Goal: Communication & Community: Answer question/provide support

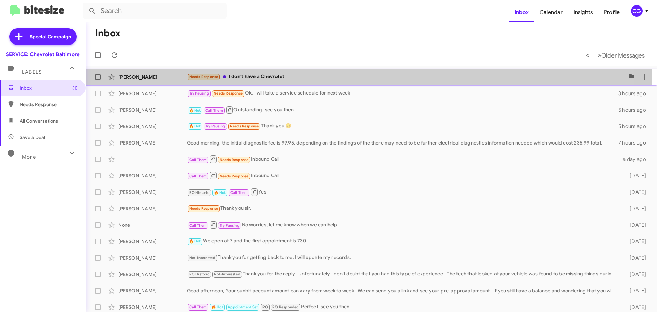
click at [252, 80] on div "Needs Response I don't have a Chevrolet" at bounding box center [406, 77] width 438 height 8
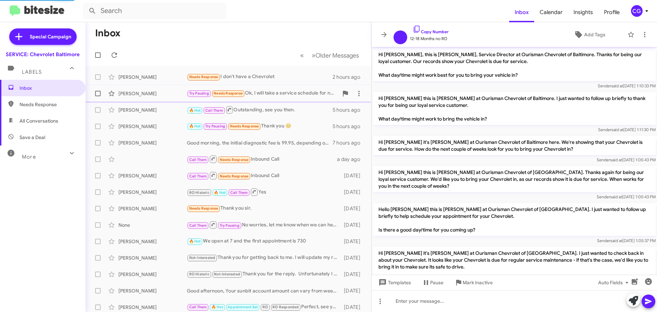
scroll to position [159, 0]
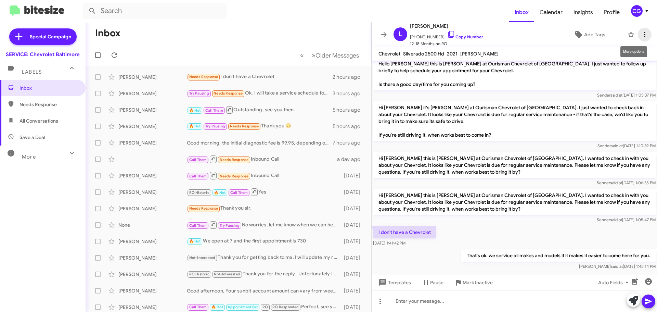
click at [641, 31] on icon at bounding box center [645, 34] width 8 height 8
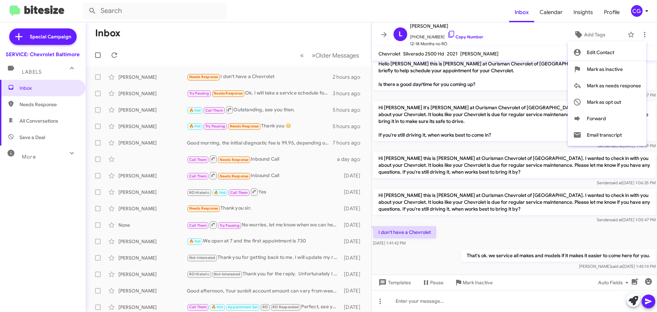
click at [544, 45] on div at bounding box center [328, 156] width 657 height 312
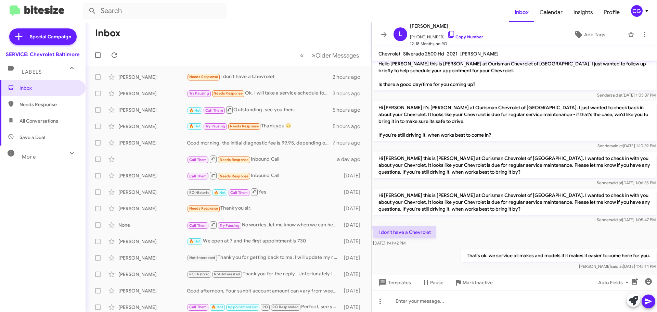
click at [642, 8] on div "CG" at bounding box center [637, 11] width 12 height 12
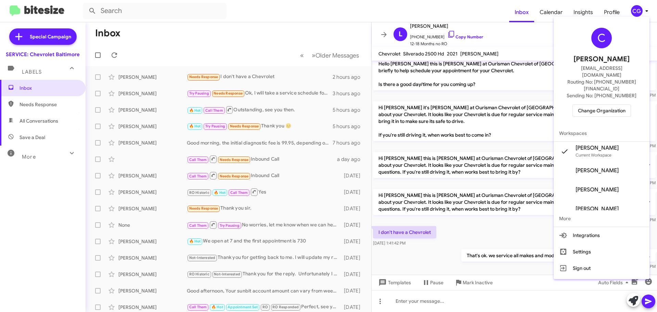
click at [617, 78] on span "Routing No: +1 (410) 265-7777" at bounding box center [601, 85] width 79 height 14
click at [616, 105] on span "Change Organization" at bounding box center [602, 111] width 48 height 12
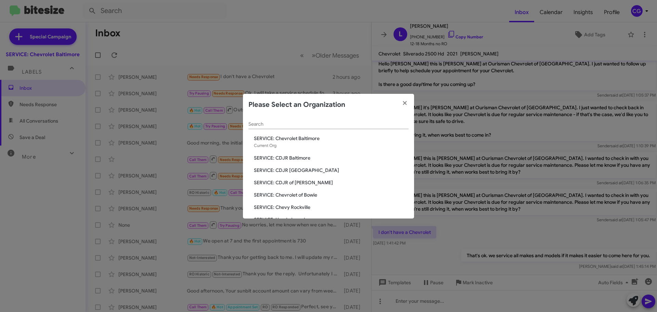
click at [297, 157] on span "SERVICE: CDJR Baltimore" at bounding box center [331, 157] width 155 height 7
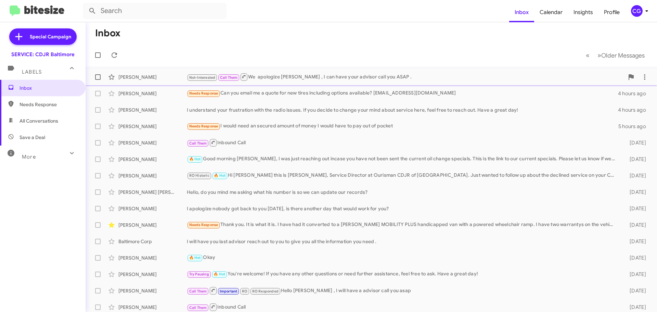
click at [290, 76] on div "Not-Interested Call Them We apologize MR Mendes , I can have your advisor call …" at bounding box center [406, 77] width 438 height 9
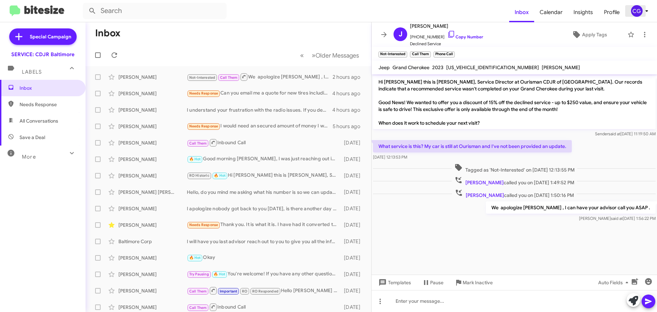
click at [636, 13] on div "CG" at bounding box center [637, 11] width 12 height 12
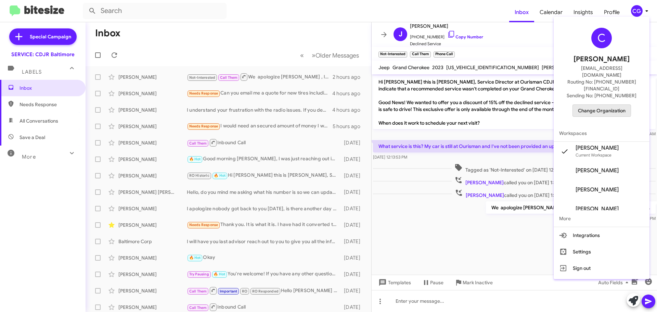
click at [603, 105] on span "Change Organization" at bounding box center [602, 111] width 48 height 12
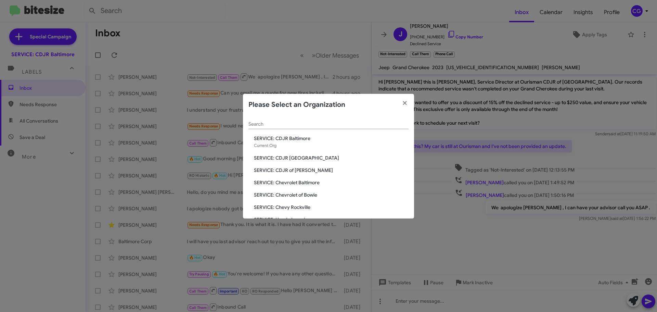
click at [295, 160] on span "SERVICE: CDJR [GEOGRAPHIC_DATA]" at bounding box center [331, 157] width 155 height 7
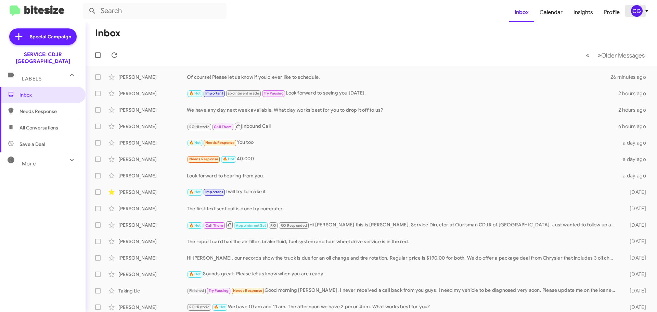
click at [632, 7] on span "CG" at bounding box center [641, 11] width 21 height 12
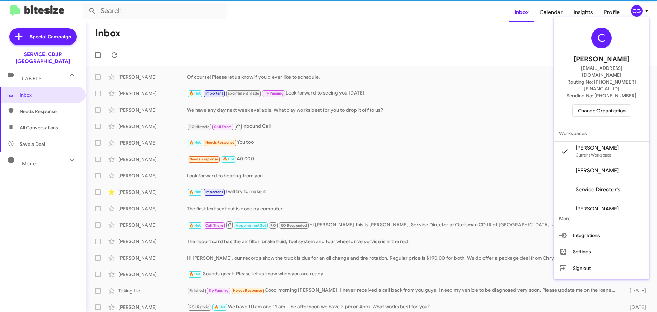
click at [616, 103] on div "C Carmen Gast cgast@ourismancars.com Routing No: +1 (410) 988-8100 Sending No: …" at bounding box center [602, 72] width 96 height 105
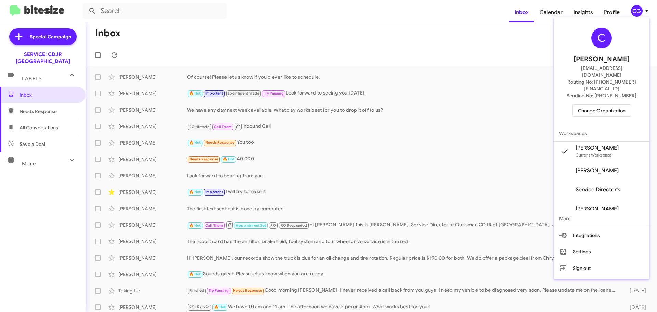
click at [615, 105] on span "Change Organization" at bounding box center [602, 111] width 48 height 12
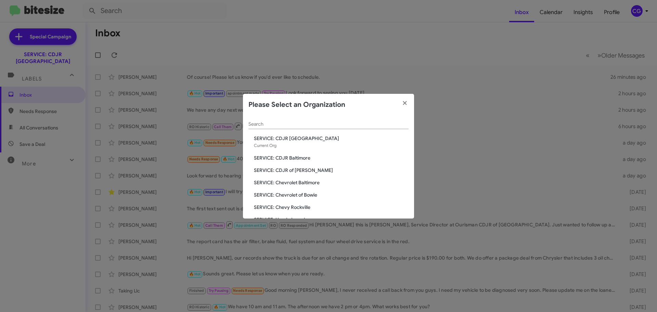
click at [287, 170] on span "SERVICE: CDJR of [PERSON_NAME]" at bounding box center [331, 170] width 155 height 7
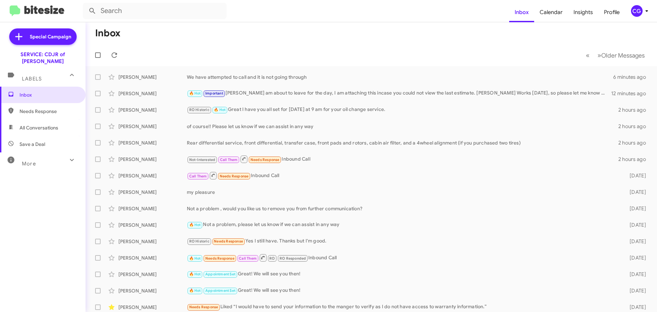
click at [631, 8] on span "CG" at bounding box center [641, 11] width 21 height 12
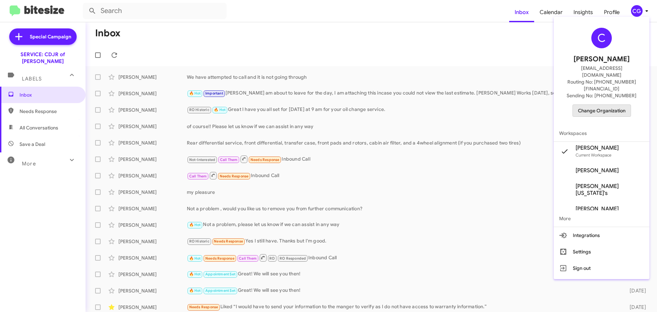
click at [616, 105] on span "Change Organization" at bounding box center [602, 111] width 48 height 12
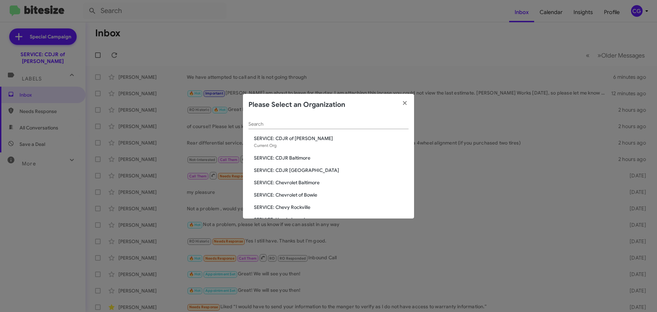
click at [306, 180] on span "SERVICE: Chevrolet Baltimore" at bounding box center [331, 182] width 155 height 7
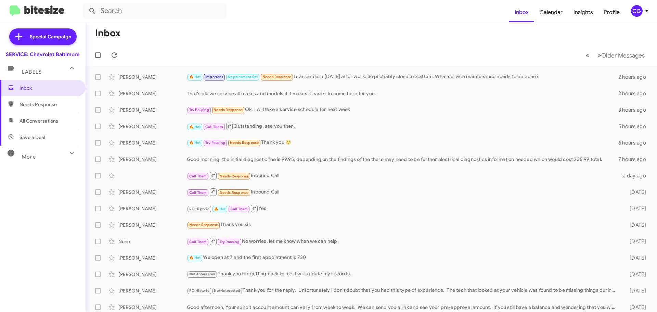
click at [642, 14] on span "CG" at bounding box center [641, 11] width 21 height 12
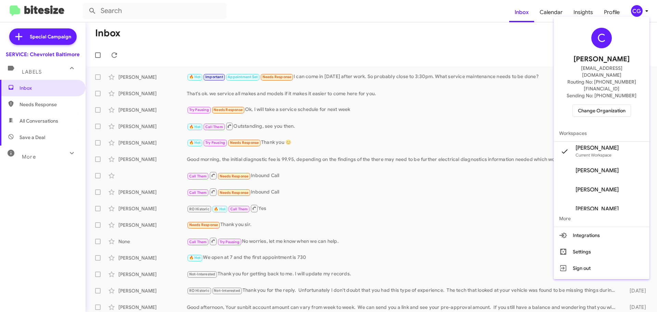
click at [621, 105] on span "Change Organization" at bounding box center [602, 111] width 48 height 12
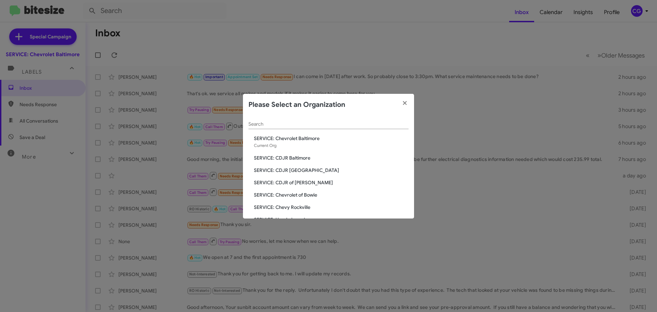
click at [297, 198] on span "SERVICE: Chevrolet of Bowie" at bounding box center [331, 194] width 155 height 7
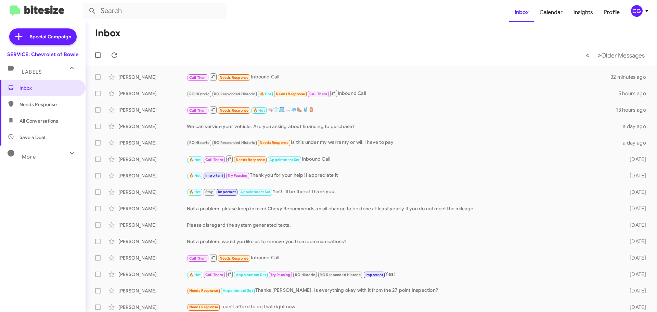
click at [639, 12] on div "CG" at bounding box center [637, 11] width 12 height 12
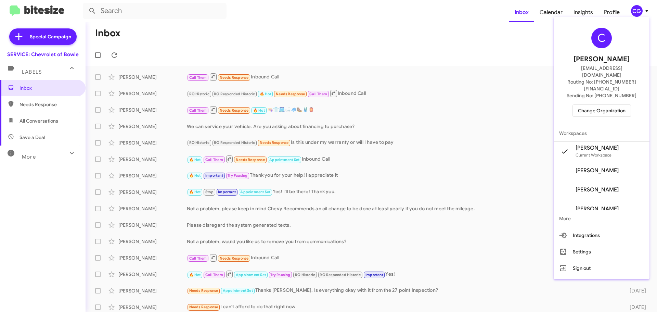
click at [618, 105] on span "Change Organization" at bounding box center [602, 111] width 48 height 12
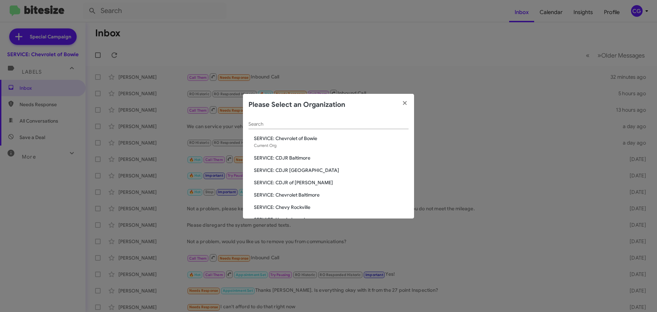
click at [300, 205] on span "SERVICE: Chevy Rockville" at bounding box center [331, 207] width 155 height 7
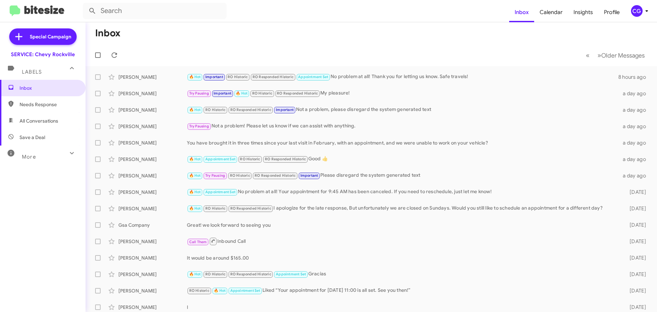
click at [646, 9] on icon at bounding box center [647, 11] width 8 height 8
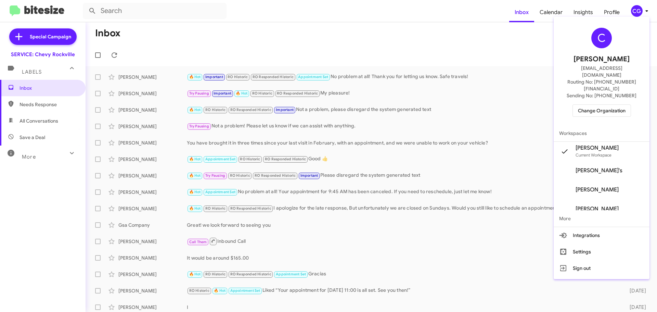
click at [611, 105] on span "Change Organization" at bounding box center [602, 111] width 48 height 12
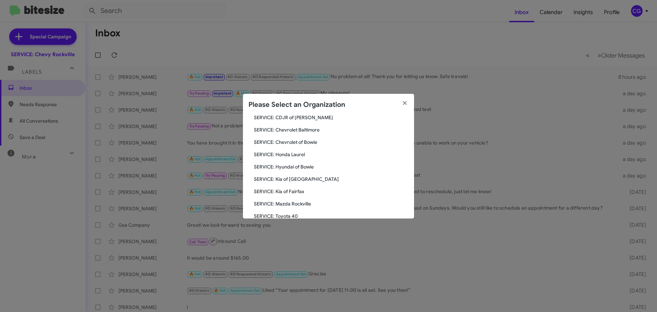
scroll to position [68, 0]
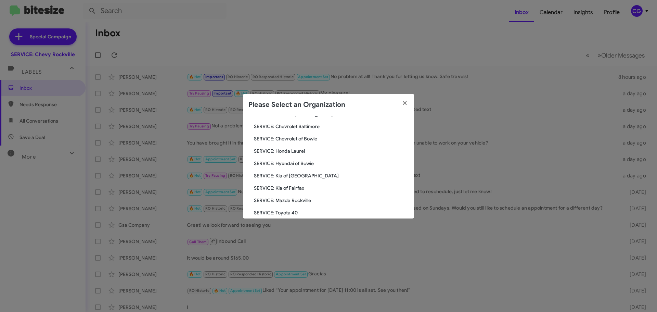
click at [299, 150] on span "SERVICE: Honda Laurel" at bounding box center [331, 151] width 155 height 7
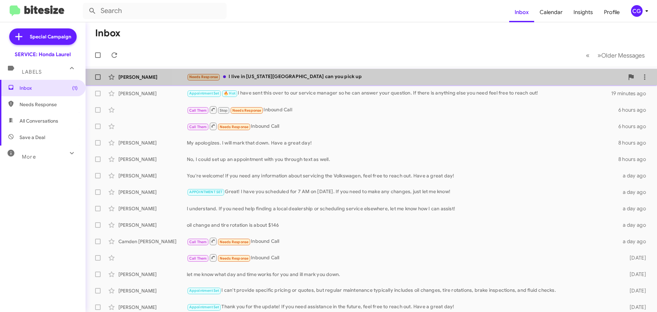
click at [478, 81] on div "Tyler Chen Needs Response I live in Virginia Beach can you pick up 4 hours ago" at bounding box center [371, 77] width 561 height 14
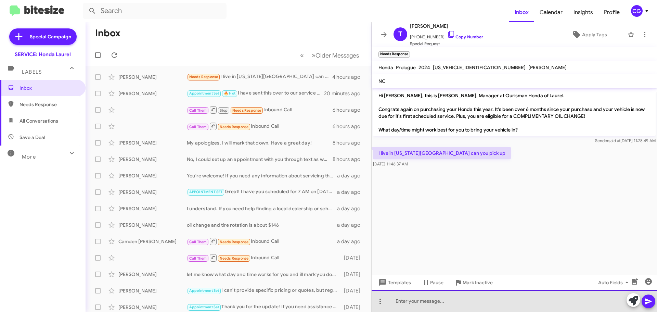
click at [469, 302] on div at bounding box center [515, 301] width 286 height 22
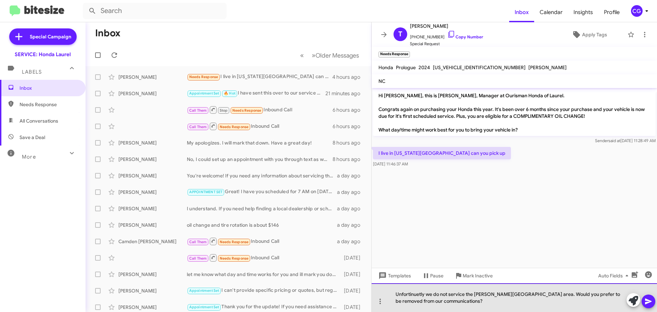
drag, startPoint x: 477, startPoint y: 293, endPoint x: 484, endPoint y: 304, distance: 12.3
click at [484, 304] on div "Unfortinuetly we do not service the virgina beach area. Would you prefer to be …" at bounding box center [515, 297] width 286 height 29
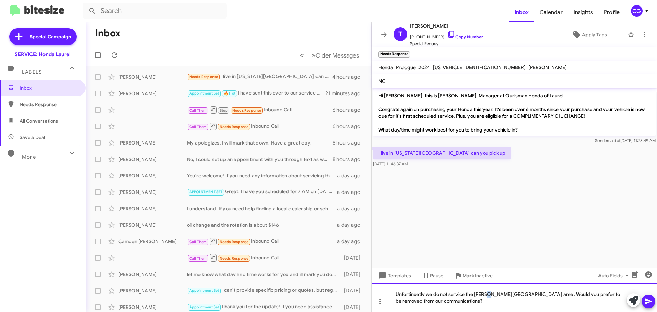
click at [485, 295] on div "Unfortinuetly we do not service the virgina beach area. Would you prefer to be …" at bounding box center [515, 297] width 286 height 29
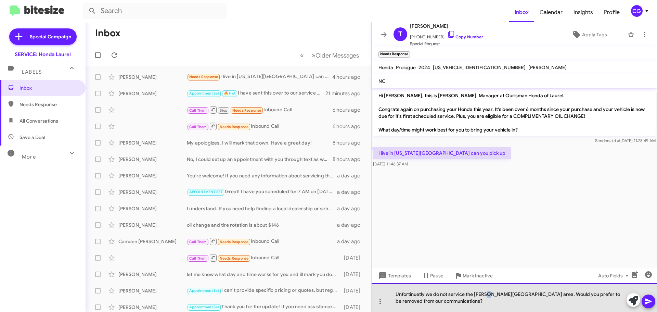
click at [485, 295] on div "Unfortinuetly we do not service the virgina beach area. Would you prefer to be …" at bounding box center [515, 297] width 286 height 29
click at [485, 291] on div "Unfortinuetly we do not service the virgina beach area. Would you prefer to be …" at bounding box center [515, 297] width 286 height 29
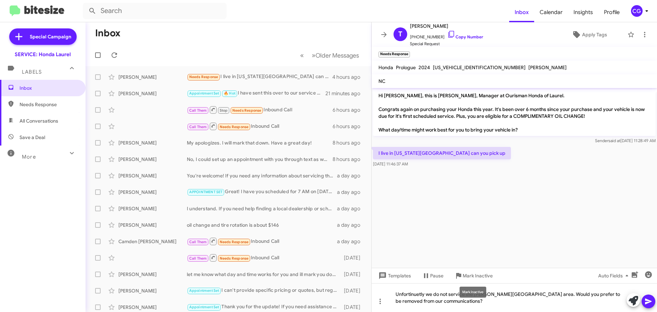
drag, startPoint x: 479, startPoint y: 289, endPoint x: 480, endPoint y: 292, distance: 3.9
drag, startPoint x: 480, startPoint y: 292, endPoint x: 503, endPoint y: 303, distance: 25.4
click at [504, 303] on div "Unfortinuetly we do not service the VirginA beach area. Would you prefer to be …" at bounding box center [515, 297] width 286 height 29
click at [647, 299] on icon at bounding box center [648, 302] width 7 height 6
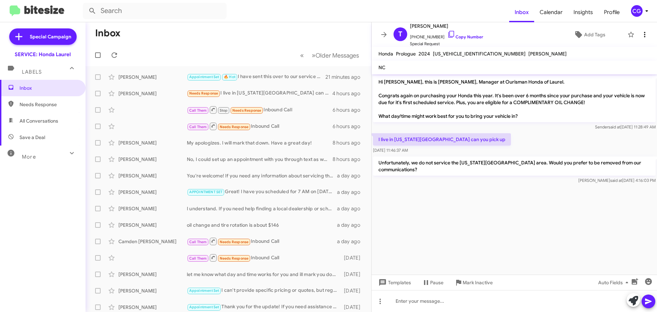
click at [643, 39] on button at bounding box center [645, 35] width 14 height 14
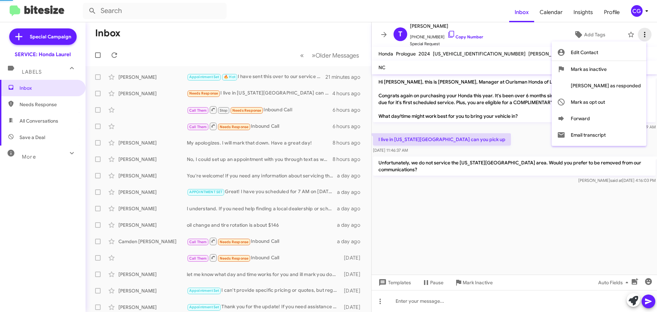
click at [643, 38] on div at bounding box center [328, 156] width 657 height 312
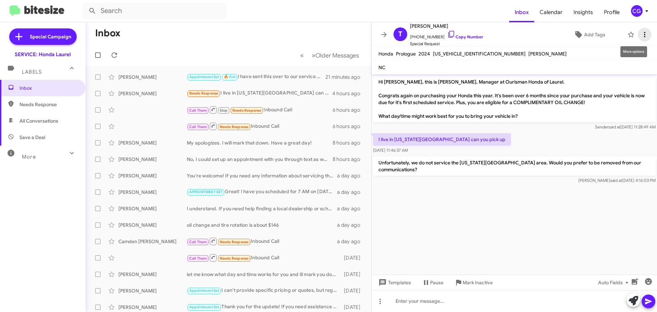
click at [643, 39] on button at bounding box center [645, 35] width 14 height 14
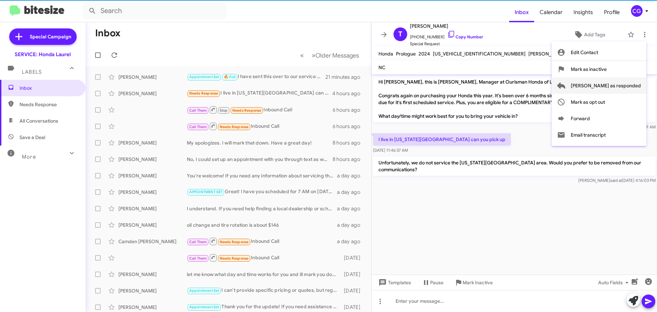
click at [633, 89] on span "[PERSON_NAME] as responded" at bounding box center [606, 85] width 70 height 16
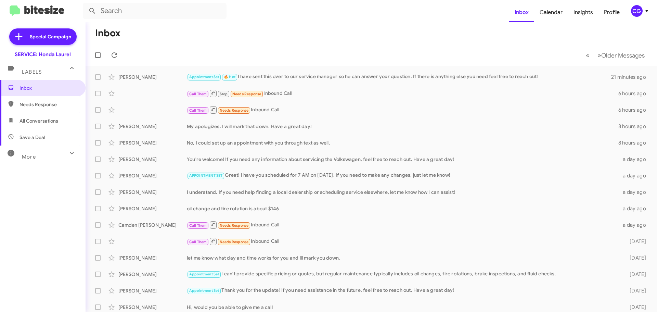
click at [641, 11] on span "CG" at bounding box center [641, 11] width 21 height 12
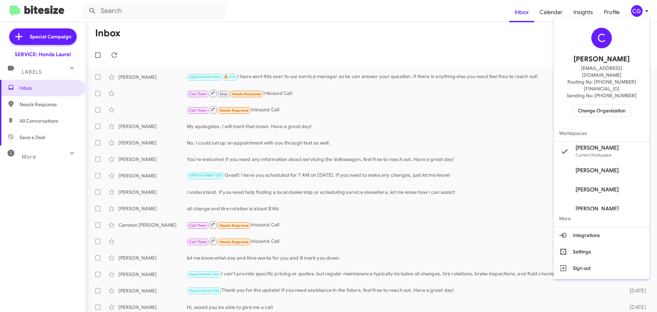
click at [624, 105] on span "Change Organization" at bounding box center [602, 111] width 48 height 12
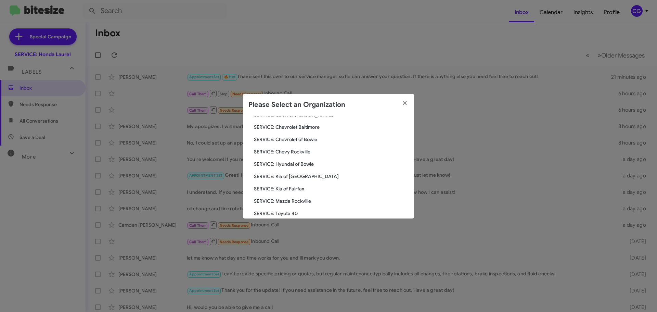
scroll to position [68, 0]
click at [295, 164] on span "SERVICE: Hyundai of Bowie" at bounding box center [331, 163] width 155 height 7
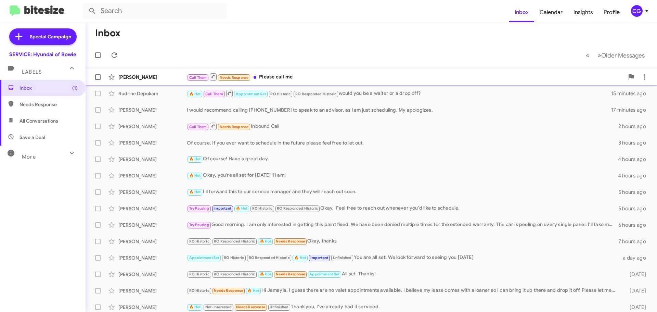
click at [353, 78] on div "Call Them Needs Response Please call me" at bounding box center [406, 77] width 438 height 9
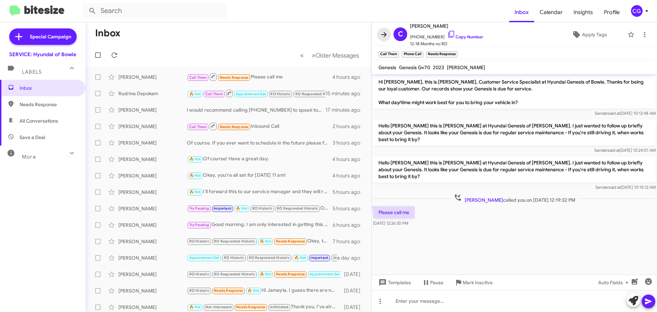
click at [381, 34] on icon at bounding box center [384, 34] width 8 height 8
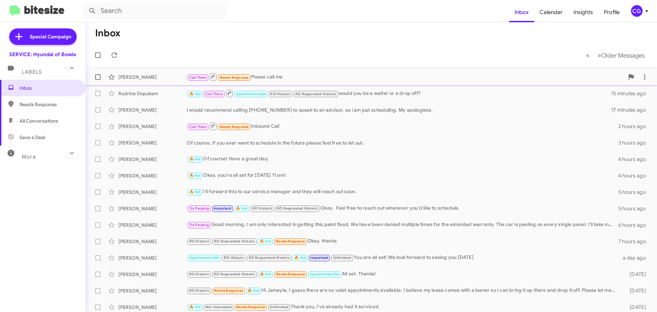
click at [99, 78] on span at bounding box center [97, 76] width 5 height 5
click at [98, 80] on input "checkbox" at bounding box center [98, 80] width 0 height 0
checkbox input "true"
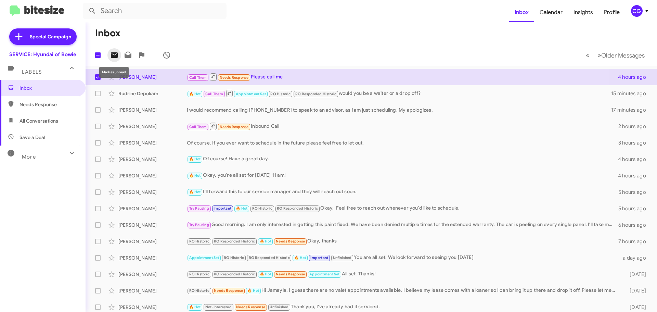
click at [117, 53] on icon at bounding box center [114, 54] width 7 height 5
click at [419, 90] on div "🔥 Hot Call Them Appointment Set RO Historic RO Responded Historic would you be …" at bounding box center [406, 93] width 438 height 9
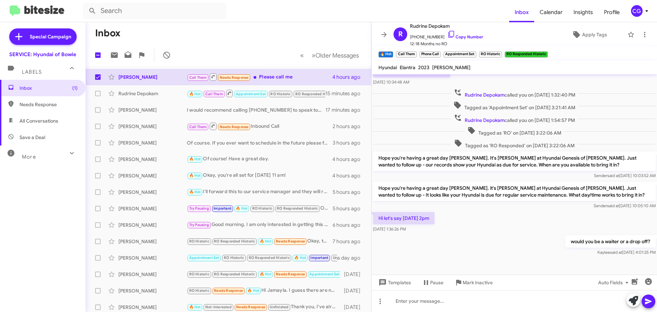
scroll to position [119, 0]
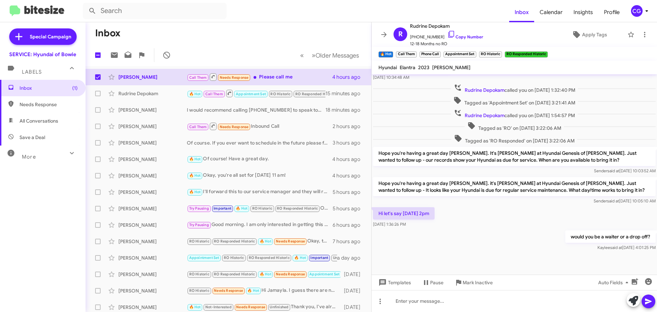
click at [641, 11] on div "CG" at bounding box center [637, 11] width 12 height 12
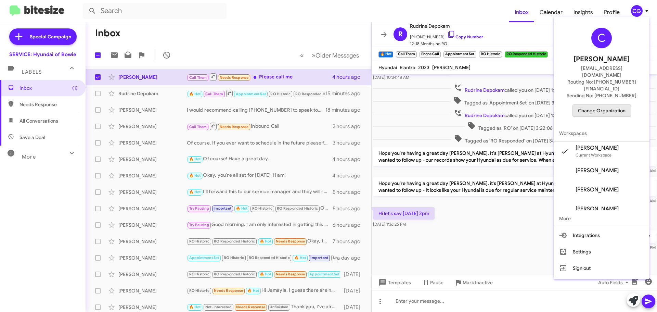
click at [612, 105] on span "Change Organization" at bounding box center [602, 111] width 48 height 12
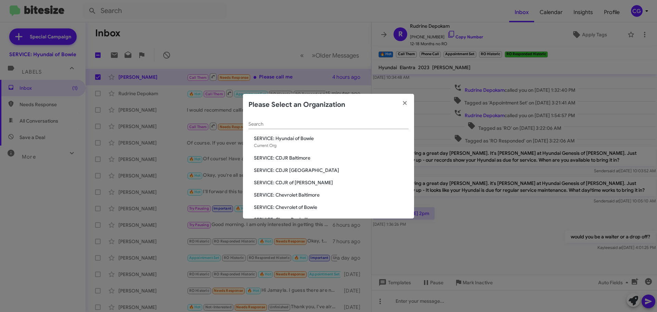
scroll to position [68, 0]
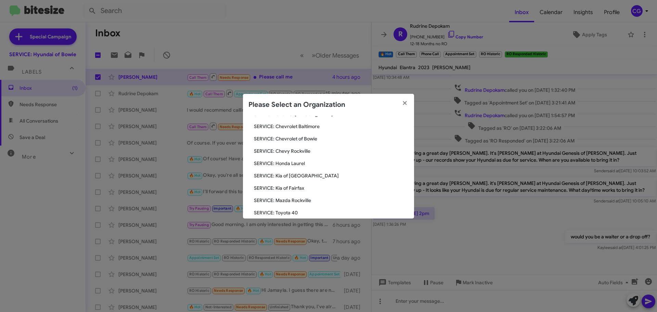
click at [295, 176] on span "SERVICE: Kia of [GEOGRAPHIC_DATA]" at bounding box center [331, 175] width 155 height 7
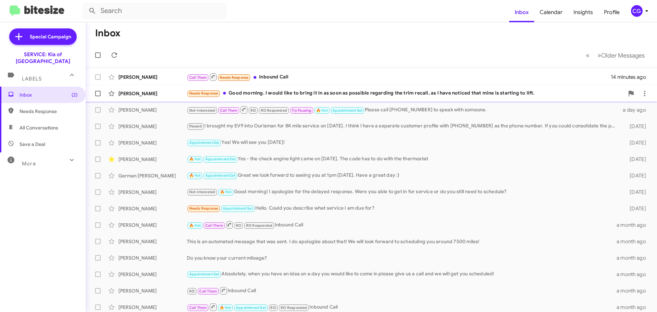
click at [322, 95] on div "Needs Response Good morning. I would like to bring it in as soon as possible re…" at bounding box center [406, 93] width 438 height 8
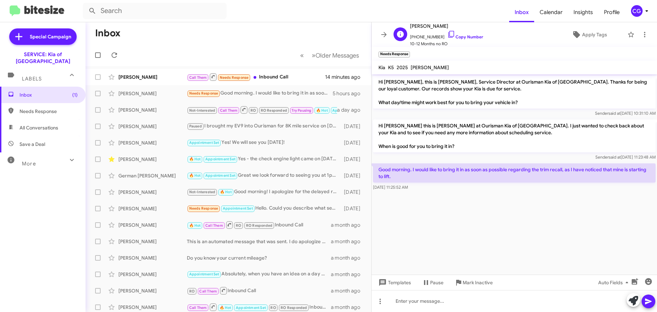
click at [421, 38] on span "[PHONE_NUMBER] Copy Number" at bounding box center [446, 35] width 73 height 10
drag, startPoint x: 421, startPoint y: 38, endPoint x: 417, endPoint y: 39, distance: 3.6
copy span "14436229640"
drag, startPoint x: 428, startPoint y: 37, endPoint x: 424, endPoint y: 37, distance: 3.8
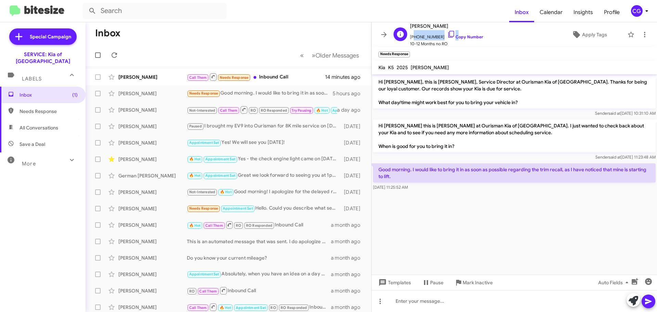
copy span "14436229640"
click at [97, 94] on span at bounding box center [97, 93] width 5 height 5
click at [98, 96] on input "checkbox" at bounding box center [98, 96] width 0 height 0
checkbox input "true"
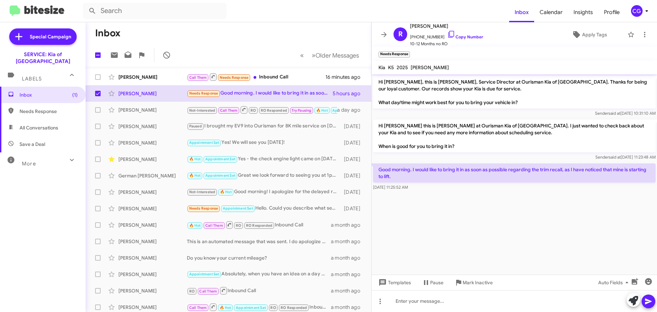
click at [110, 49] on div at bounding box center [141, 55] width 66 height 14
click at [116, 59] on icon at bounding box center [114, 55] width 8 height 8
click at [632, 10] on div "CG" at bounding box center [637, 11] width 12 height 12
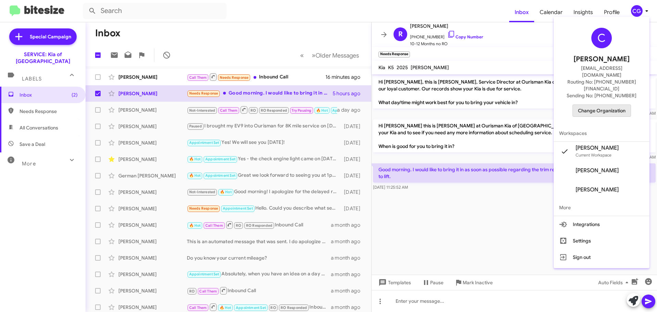
click at [611, 105] on span "Change Organization" at bounding box center [602, 111] width 48 height 12
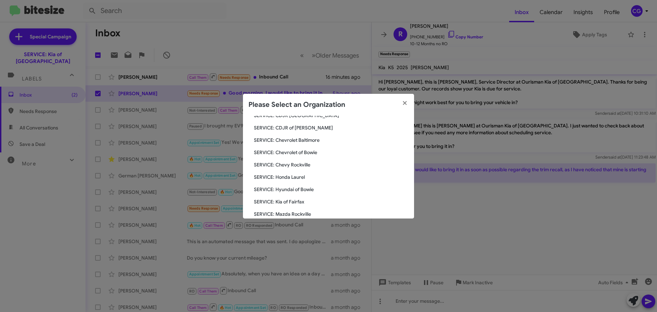
scroll to position [126, 0]
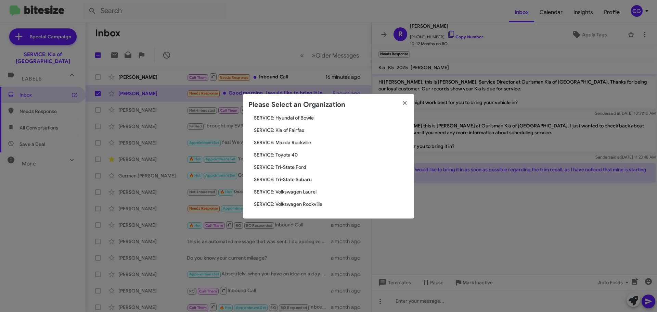
click at [295, 128] on span "SERVICE: Kia of Fairfax" at bounding box center [331, 130] width 155 height 7
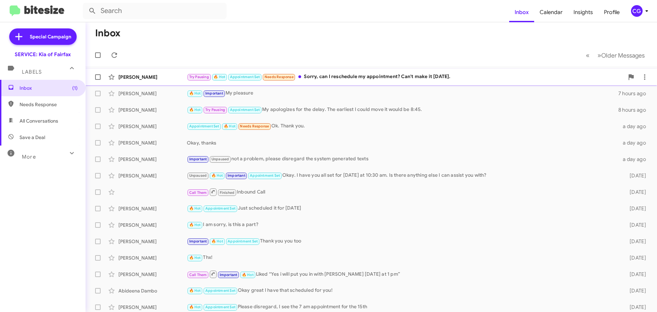
drag, startPoint x: 326, startPoint y: 79, endPoint x: 322, endPoint y: 80, distance: 4.2
click at [325, 81] on div "[PERSON_NAME] Try Pausing 🔥 Hot Appointment Set Needs Response Sorry, can I res…" at bounding box center [371, 77] width 561 height 14
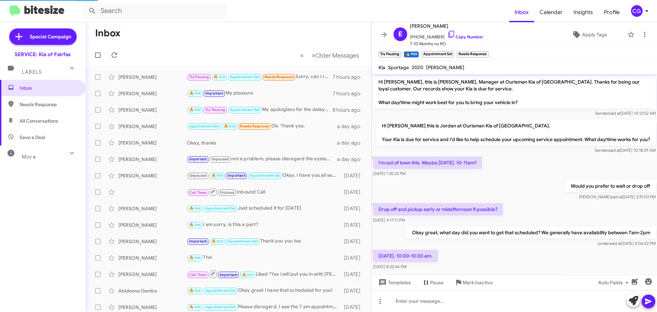
scroll to position [91, 0]
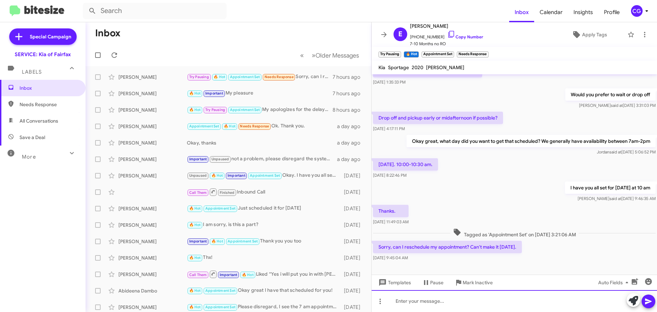
click at [413, 306] on div at bounding box center [515, 301] width 286 height 22
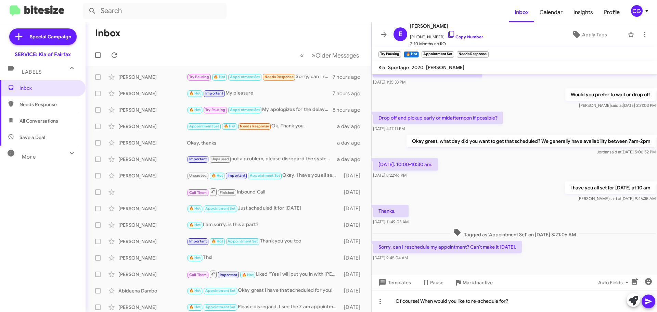
drag, startPoint x: 649, startPoint y: 304, endPoint x: 646, endPoint y: 301, distance: 4.1
click at [649, 304] on icon at bounding box center [649, 301] width 8 height 8
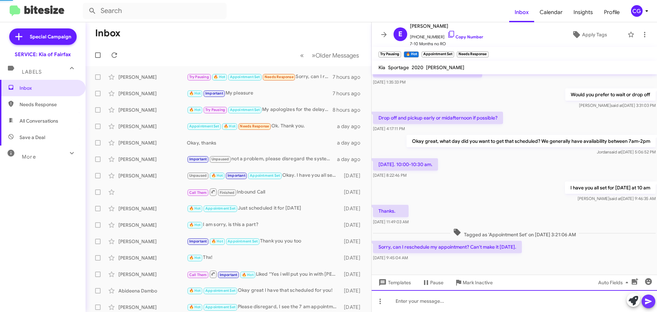
scroll to position [0, 0]
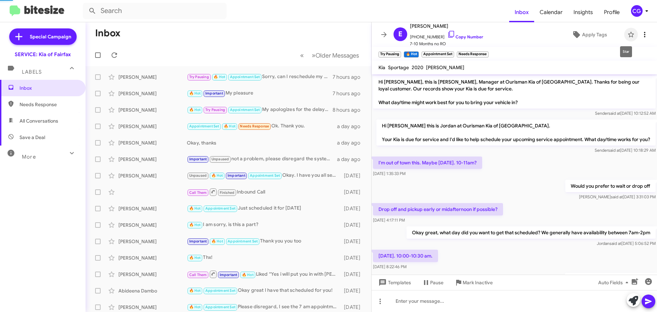
drag, startPoint x: 631, startPoint y: 40, endPoint x: 635, endPoint y: 39, distance: 4.1
click at [633, 40] on mat-toolbar "E [PERSON_NAME] [PHONE_NUMBER] Copy Number 7-10 Months no RO Apply Tags" at bounding box center [515, 34] width 286 height 25
click at [644, 33] on icon at bounding box center [644, 34] width 1 height 5
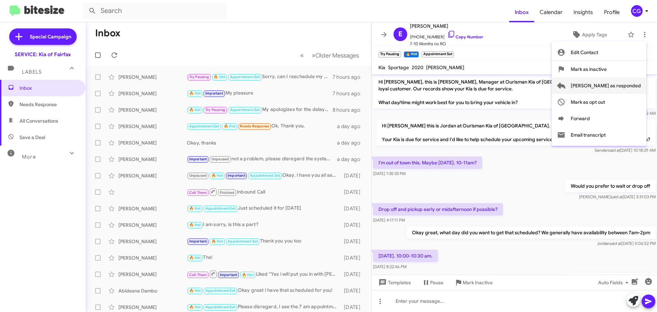
click at [636, 88] on span "[PERSON_NAME] as responded" at bounding box center [606, 85] width 70 height 16
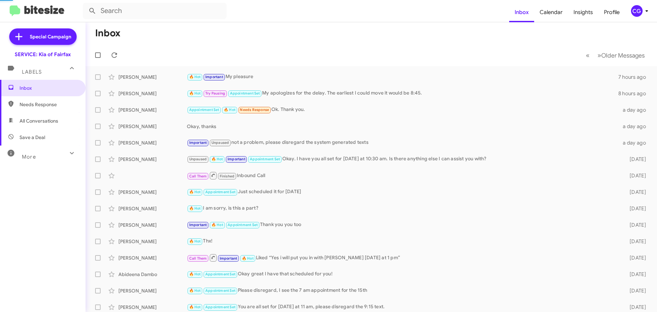
click at [630, 8] on button "CG" at bounding box center [637, 11] width 24 height 12
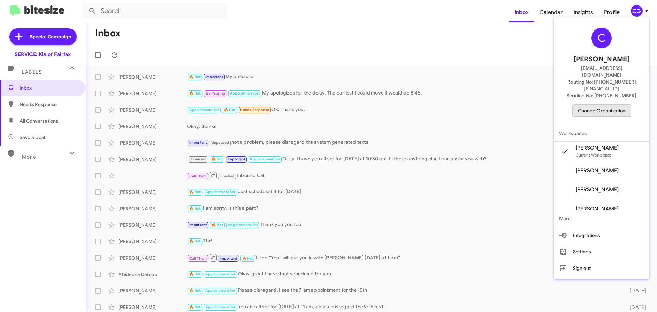
click at [622, 105] on span "Change Organization" at bounding box center [602, 111] width 48 height 12
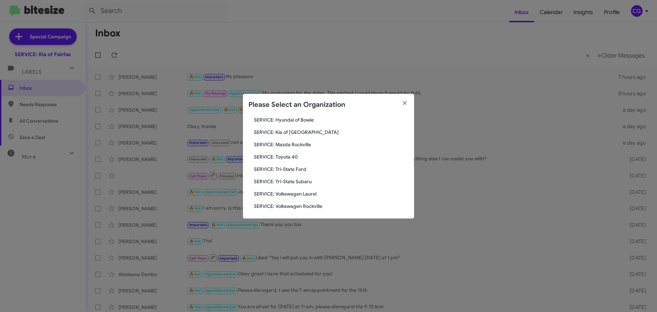
scroll to position [126, 0]
click at [285, 143] on span "SERVICE: Mazda Rockville" at bounding box center [331, 142] width 155 height 7
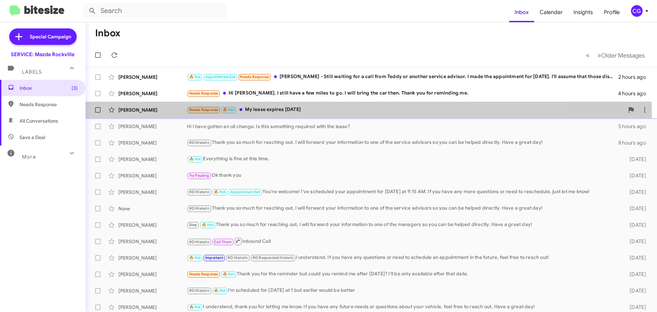
click at [262, 113] on div "Needs Response 🔥 Hot My lease expires Tuesday" at bounding box center [406, 110] width 438 height 8
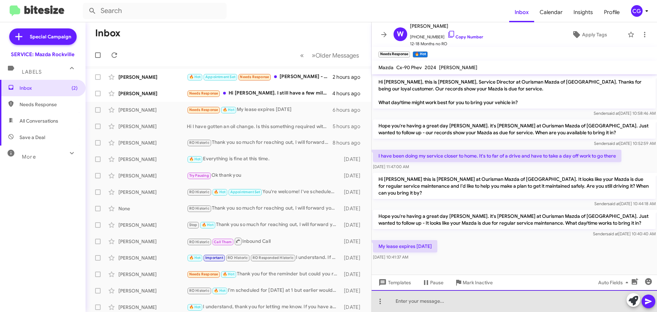
click at [426, 300] on div at bounding box center [515, 301] width 286 height 22
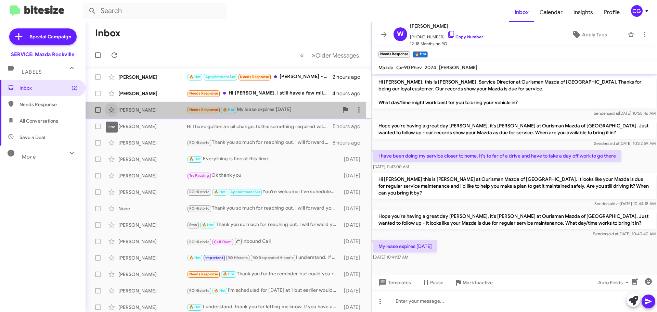
drag, startPoint x: 110, startPoint y: 111, endPoint x: 138, endPoint y: 109, distance: 28.8
click at [110, 110] on icon at bounding box center [112, 110] width 8 height 8
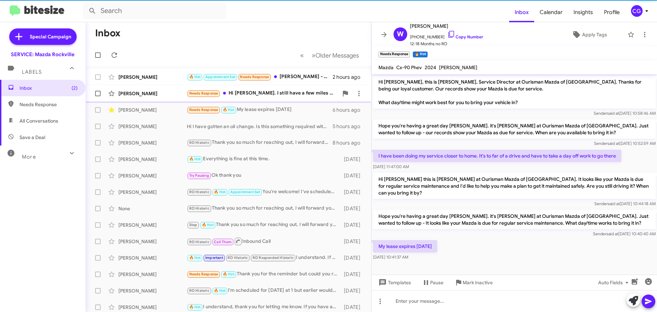
click at [273, 91] on div "Needs Response Hi Keith. I still have a few miles to go. I will bring the car t…" at bounding box center [263, 93] width 152 height 8
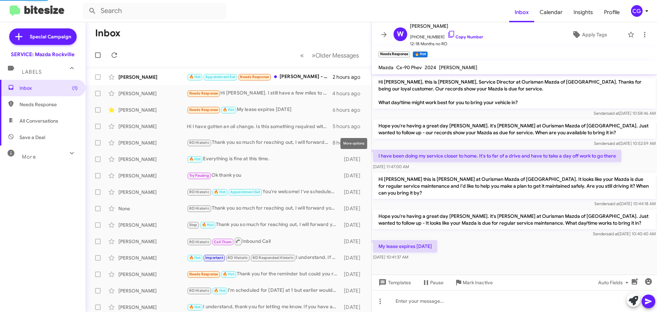
scroll to position [61, 0]
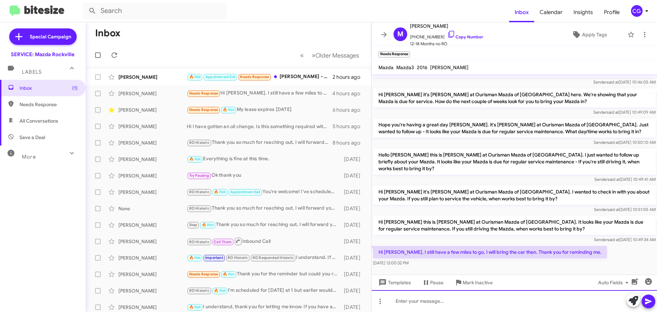
drag, startPoint x: 460, startPoint y: 303, endPoint x: 445, endPoint y: 301, distance: 14.8
click at [454, 307] on div at bounding box center [515, 301] width 286 height 22
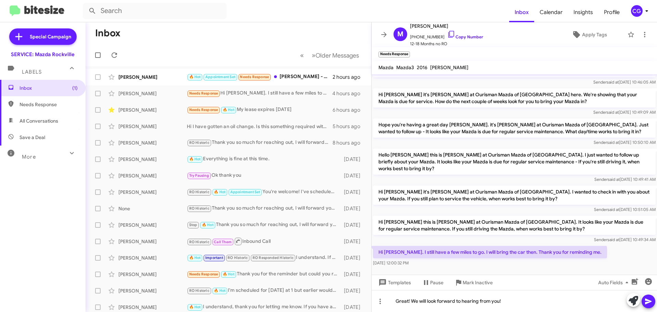
click at [650, 303] on icon at bounding box center [649, 301] width 8 height 8
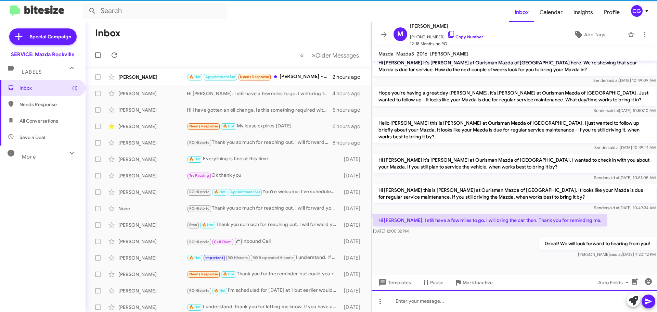
scroll to position [73, 0]
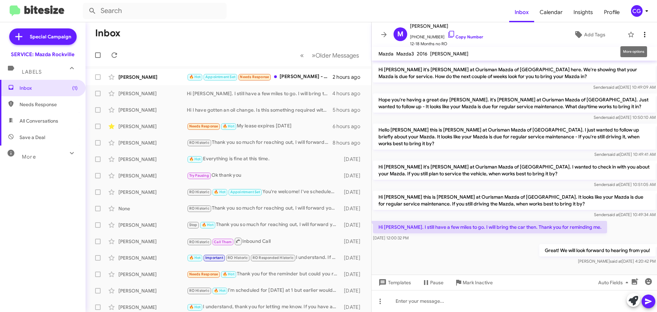
click at [643, 32] on icon at bounding box center [645, 34] width 8 height 8
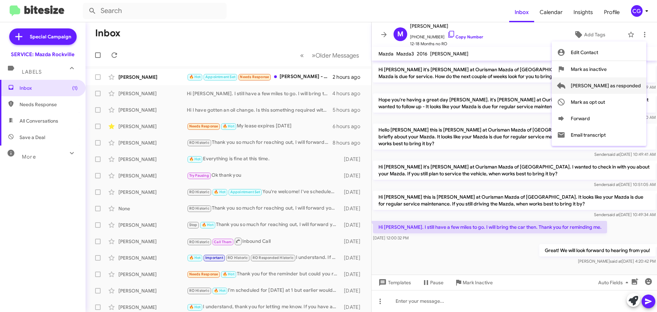
click at [623, 85] on span "[PERSON_NAME] as responded" at bounding box center [606, 85] width 70 height 16
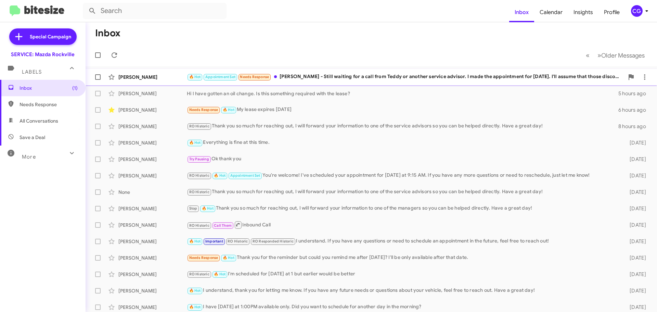
click at [387, 79] on div "🔥 Hot Appointment Set Needs Response Keith - Still waiting for a call from Tedd…" at bounding box center [406, 77] width 438 height 8
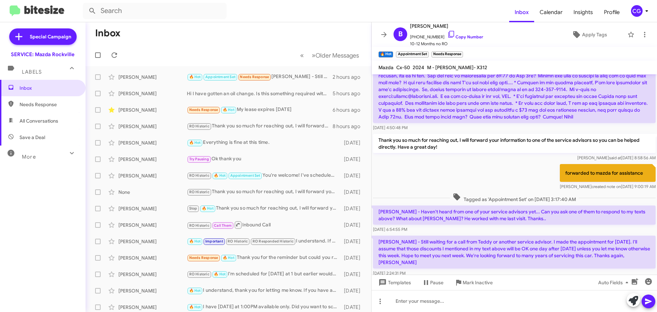
scroll to position [163, 0]
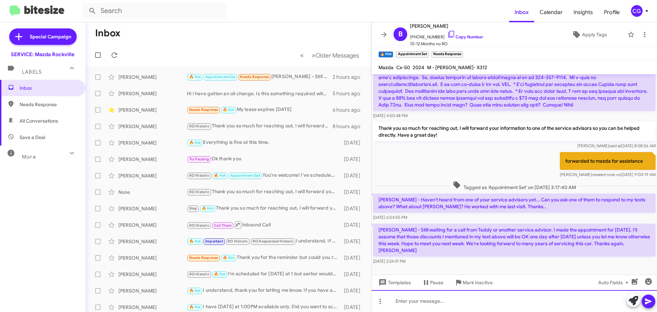
click at [458, 307] on div at bounding box center [515, 301] width 286 height 22
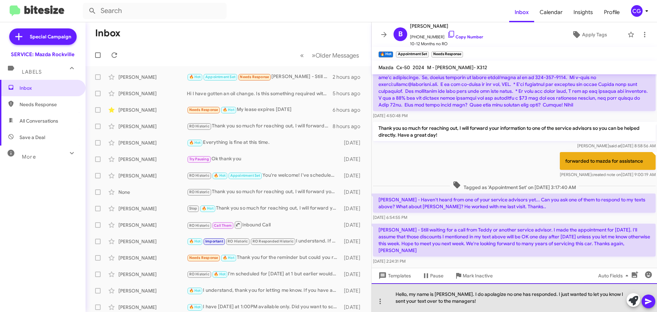
click at [491, 309] on div "Hello, my name is Carmen. I do apolagize no one has responded. I just wanted to…" at bounding box center [515, 297] width 286 height 29
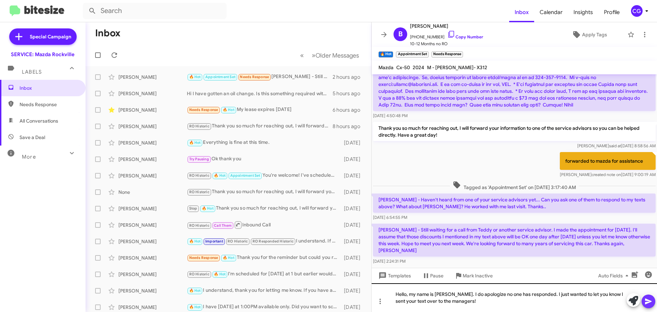
drag, startPoint x: 650, startPoint y: 303, endPoint x: 639, endPoint y: 290, distance: 17.2
click at [648, 303] on icon at bounding box center [649, 301] width 8 height 8
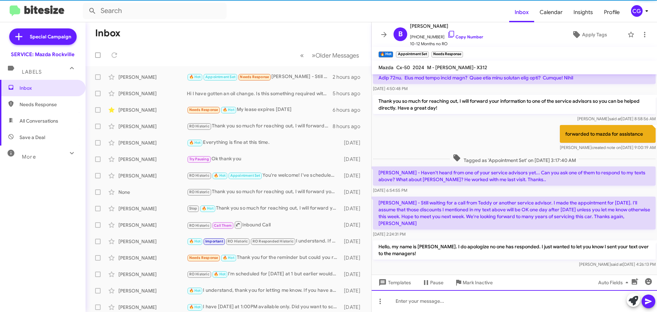
scroll to position [195, 0]
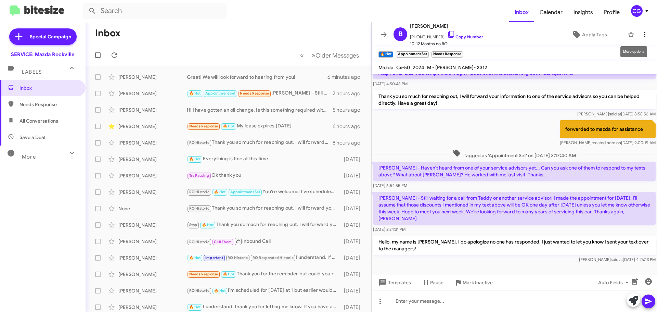
click at [643, 34] on icon at bounding box center [645, 34] width 8 height 8
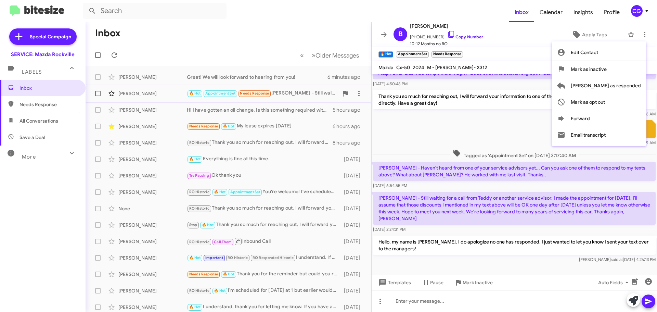
click at [111, 95] on div at bounding box center [328, 156] width 657 height 312
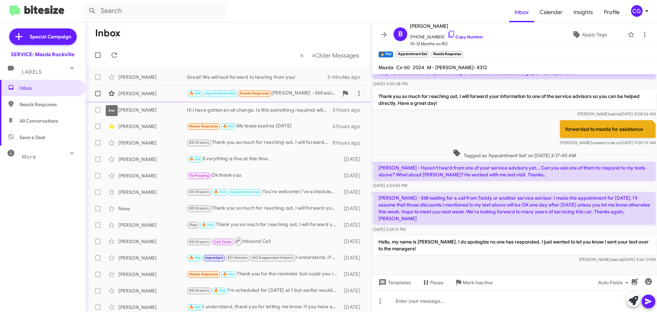
click at [111, 92] on icon at bounding box center [112, 93] width 8 height 8
click at [636, 17] on mat-toolbar "Inbox Calendar Insights Profile CG" at bounding box center [328, 11] width 657 height 22
click at [638, 13] on div "CG" at bounding box center [637, 11] width 12 height 12
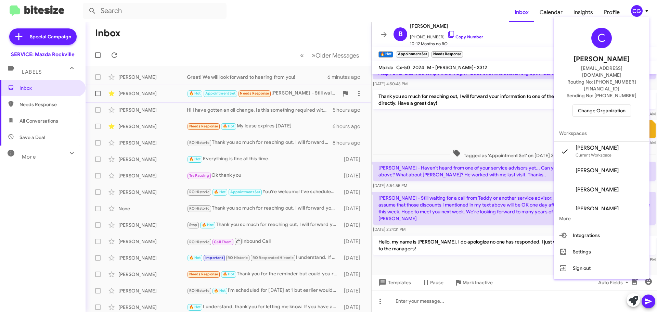
click at [610, 105] on span "Change Organization" at bounding box center [602, 111] width 48 height 12
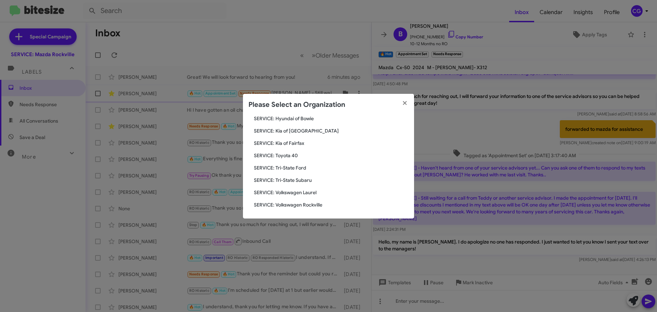
scroll to position [126, 0]
click at [290, 156] on span "SERVICE: Toyota 40" at bounding box center [331, 154] width 155 height 7
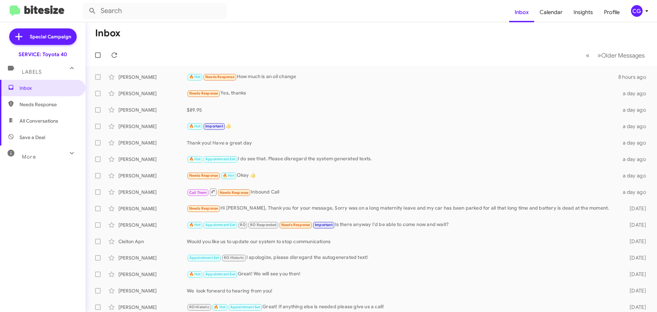
click at [635, 16] on div "CG" at bounding box center [637, 11] width 12 height 12
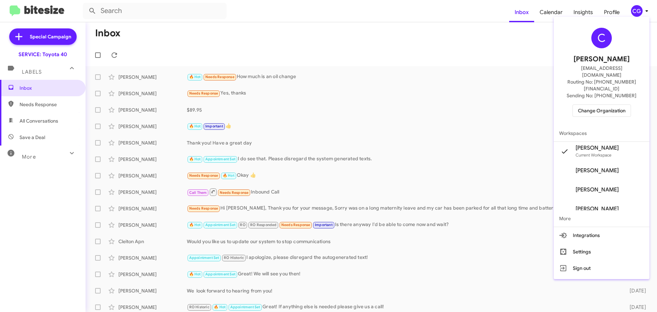
click at [587, 105] on span "Change Organization" at bounding box center [602, 111] width 48 height 12
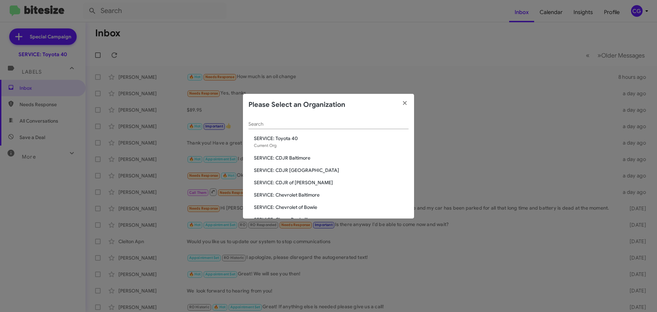
scroll to position [126, 0]
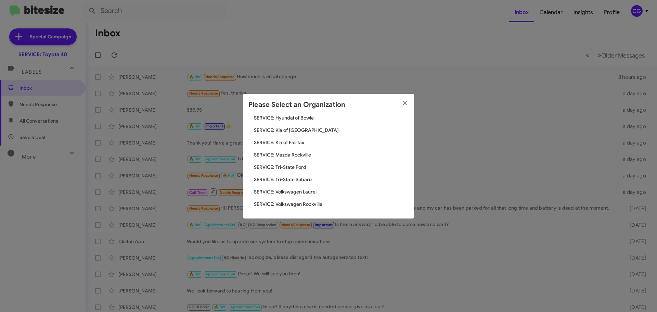
click at [286, 167] on span "SERVICE: Tri-State Ford" at bounding box center [331, 167] width 155 height 7
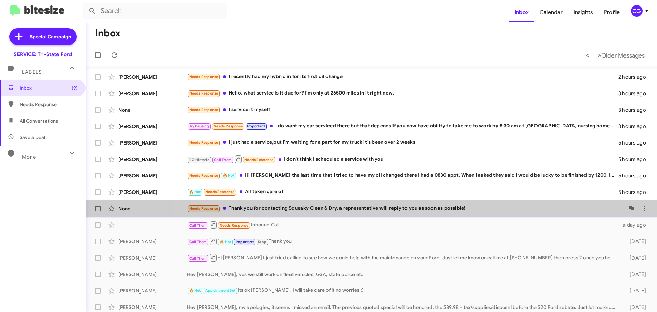
click at [546, 209] on div "Needs Response Thank you for contacting Squeaky Clean & Dry, a representative w…" at bounding box center [406, 208] width 438 height 8
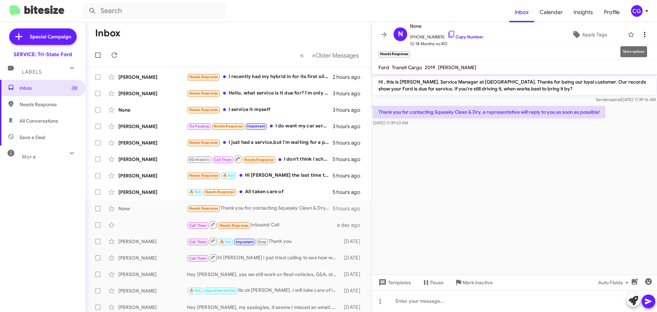
click at [643, 33] on icon at bounding box center [645, 34] width 8 height 8
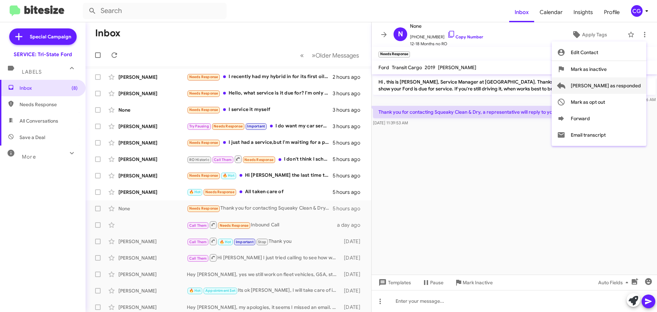
click at [629, 88] on span "[PERSON_NAME] as responded" at bounding box center [606, 85] width 70 height 16
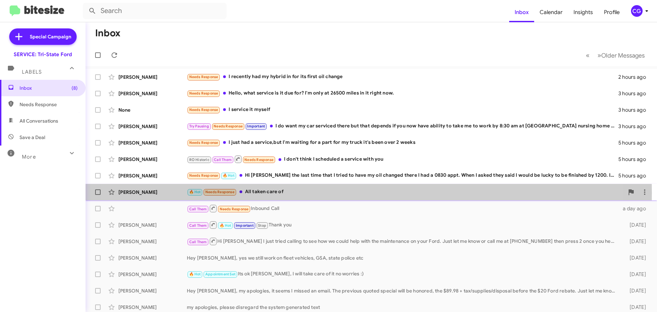
click at [333, 193] on div "🔥 Hot Needs Response All taken care of" at bounding box center [406, 192] width 438 height 8
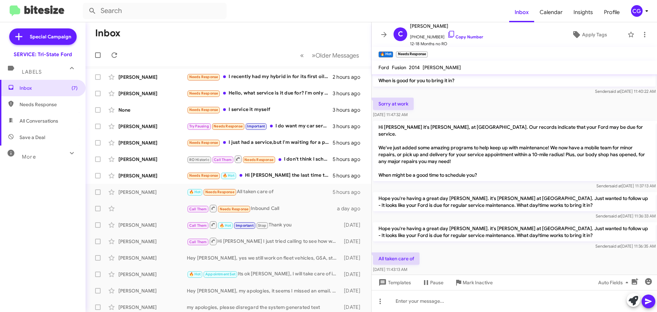
scroll to position [71, 0]
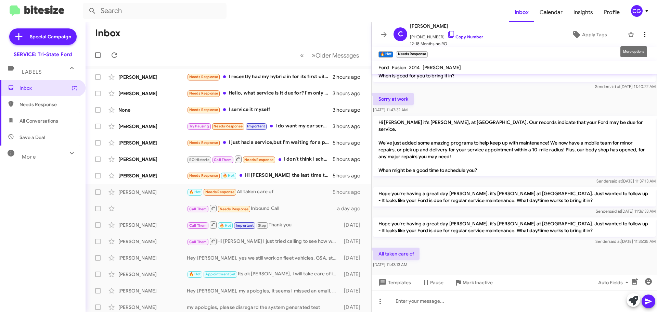
click at [643, 32] on icon at bounding box center [645, 34] width 8 height 8
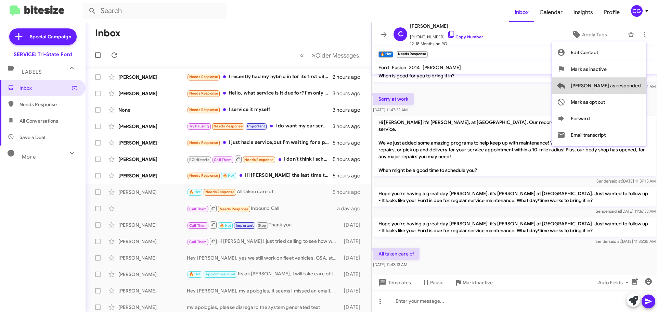
click at [636, 87] on span "[PERSON_NAME] as responded" at bounding box center [606, 85] width 70 height 16
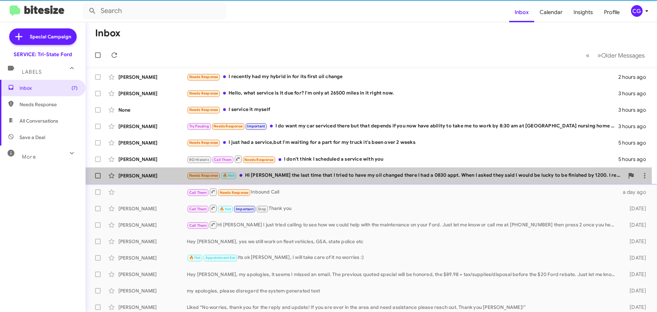
click at [274, 178] on div "Needs Response 🔥 Hot Hi Dave McFadden the last time that I tried to have my oil…" at bounding box center [406, 176] width 438 height 8
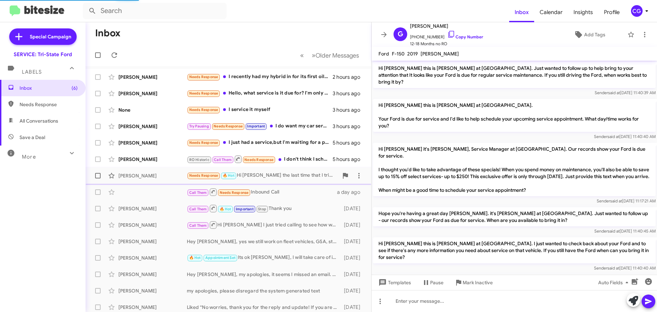
scroll to position [580, 0]
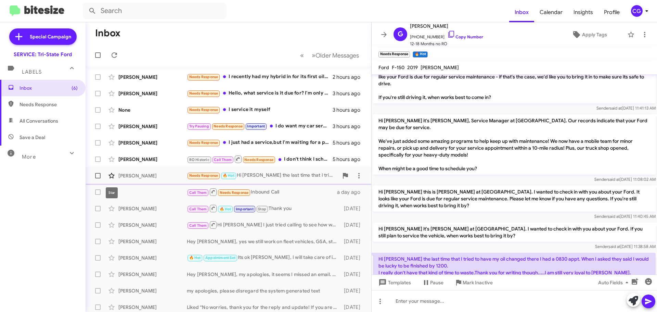
click at [111, 175] on icon at bounding box center [112, 176] width 8 height 8
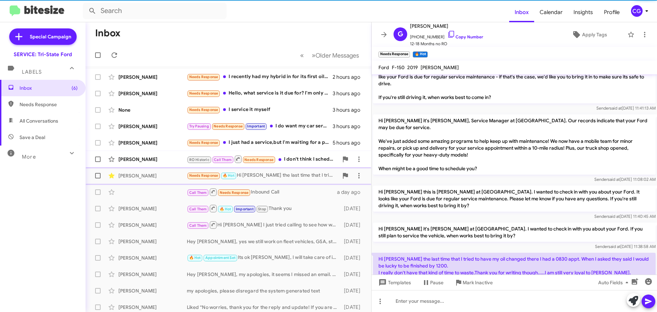
click at [140, 157] on div "Brandon Reidhaar" at bounding box center [152, 159] width 68 height 7
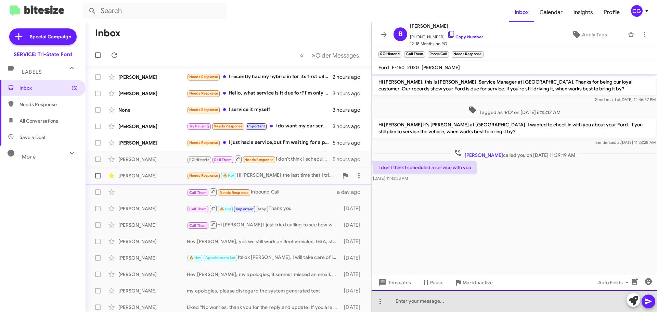
click at [455, 300] on div at bounding box center [515, 301] width 286 height 22
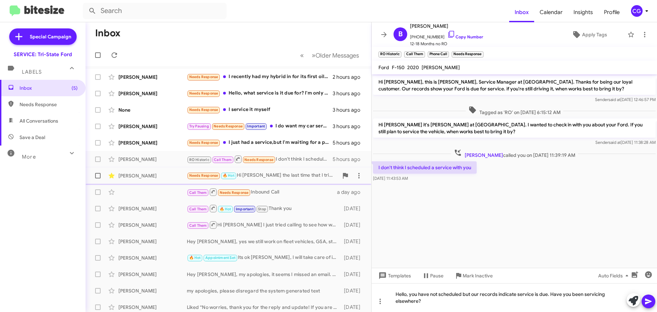
drag, startPoint x: 648, startPoint y: 305, endPoint x: 645, endPoint y: 303, distance: 3.8
click at [646, 306] on span at bounding box center [649, 301] width 8 height 14
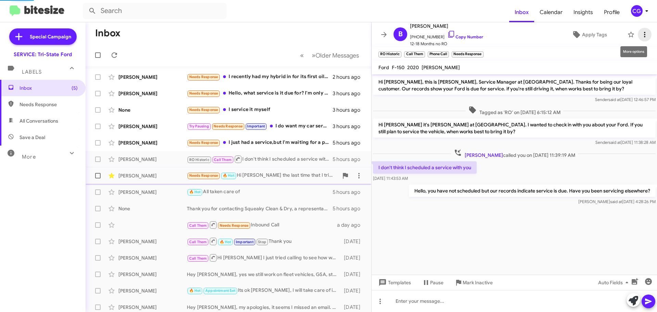
click at [641, 35] on icon at bounding box center [645, 34] width 8 height 8
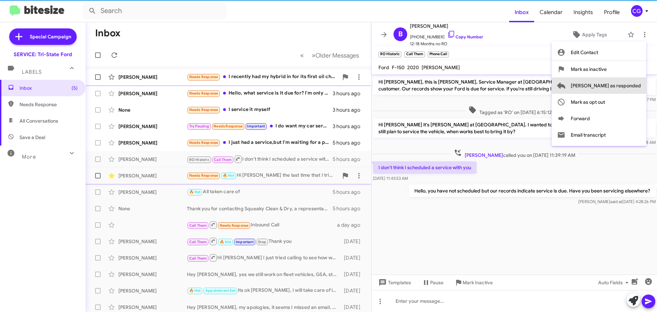
drag, startPoint x: 640, startPoint y: 87, endPoint x: 612, endPoint y: 84, distance: 27.6
click at [638, 88] on span "Mark as responded" at bounding box center [606, 85] width 70 height 16
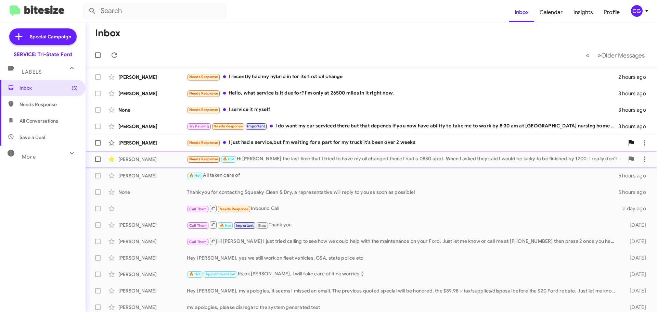
click at [346, 144] on div "Needs Response I just had a service,but I'm waiting for a part for my truck it'…" at bounding box center [406, 143] width 438 height 8
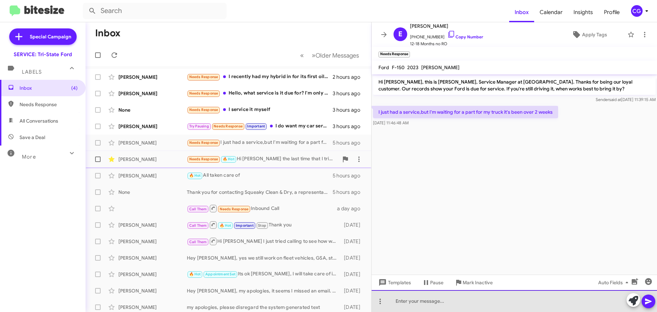
click at [494, 302] on div at bounding box center [515, 301] width 286 height 22
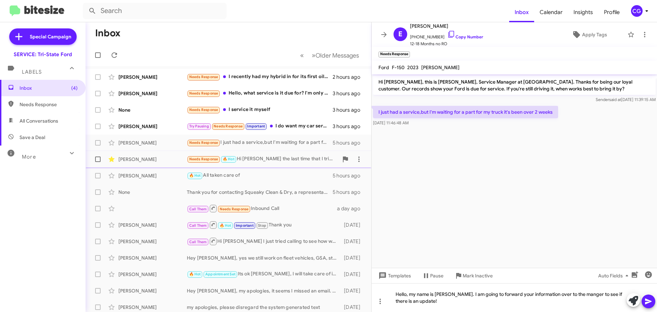
click at [651, 307] on span at bounding box center [649, 301] width 8 height 14
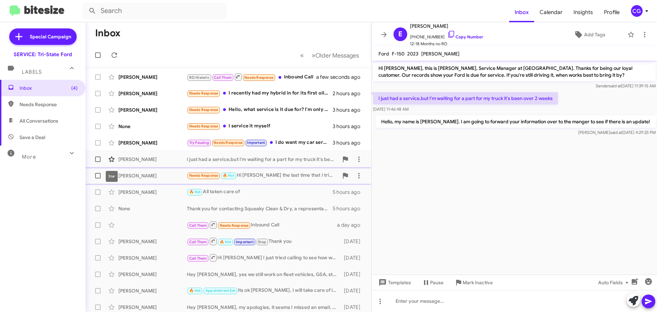
click at [110, 159] on icon at bounding box center [112, 158] width 6 height 5
click at [160, 146] on div "[PERSON_NAME]" at bounding box center [152, 142] width 68 height 7
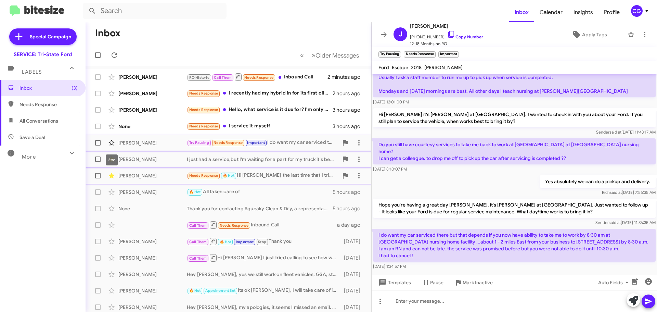
click at [114, 140] on icon at bounding box center [112, 143] width 8 height 8
click at [142, 128] on div "None" at bounding box center [152, 126] width 68 height 7
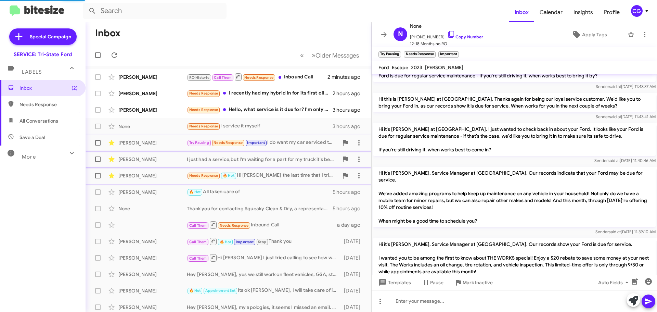
scroll to position [351, 0]
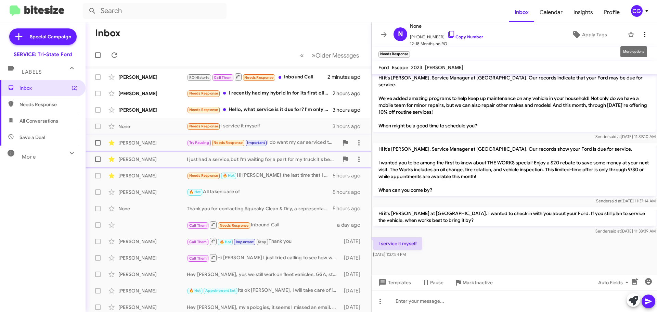
click at [642, 35] on icon at bounding box center [645, 34] width 8 height 8
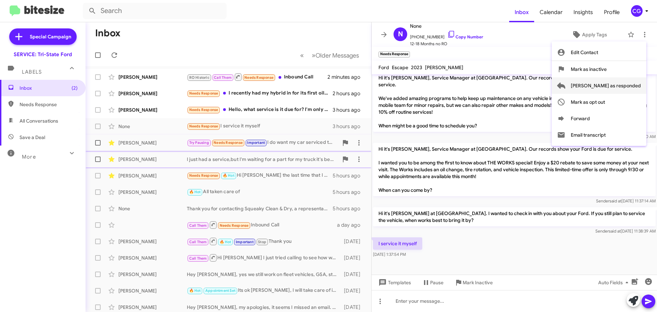
click at [624, 88] on span "[PERSON_NAME] as responded" at bounding box center [606, 85] width 70 height 16
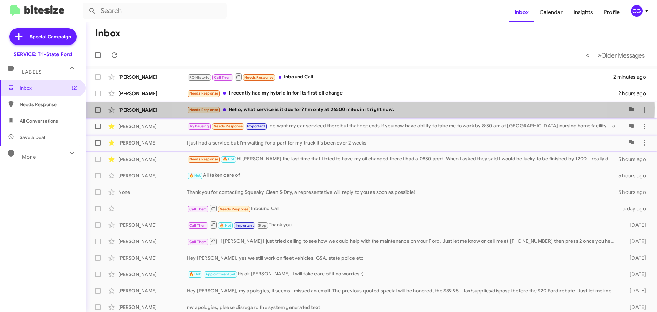
click at [370, 108] on div "Needs Response Hello, what service is it due for? I'm only at 26500 miles in it…" at bounding box center [406, 110] width 438 height 8
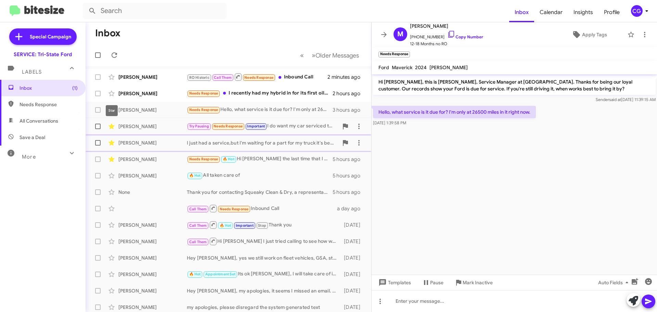
click at [112, 110] on div "Star" at bounding box center [112, 110] width 12 height 11
click at [109, 108] on icon at bounding box center [112, 110] width 8 height 8
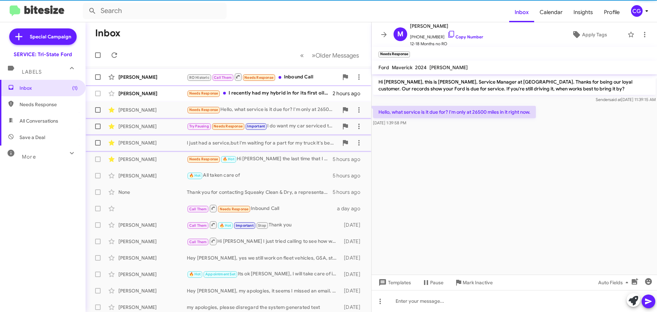
click at [178, 85] on span "Brandon Reidhaar RO Historic Call Them Needs Response Inbound Call 2 minutes ago" at bounding box center [229, 77] width 286 height 16
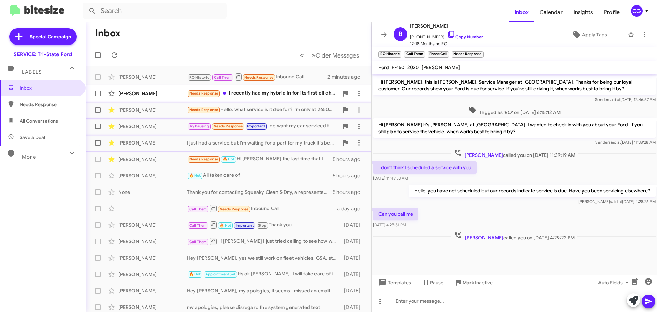
click at [159, 89] on div "Vicki Tillman Needs Response I recently had my hybrid in for its first oil chan…" at bounding box center [228, 94] width 275 height 14
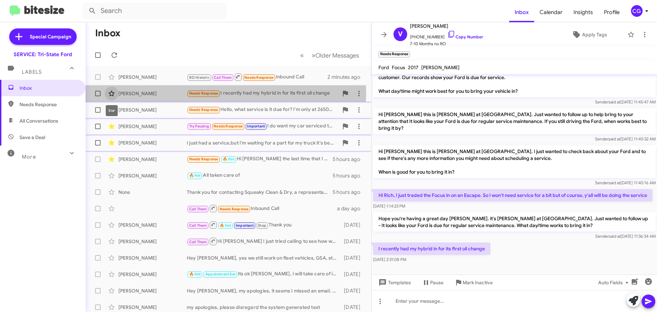
click at [111, 92] on icon at bounding box center [112, 93] width 8 height 8
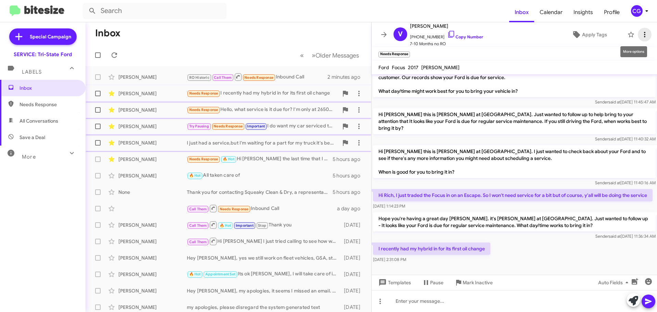
click at [641, 36] on icon at bounding box center [645, 34] width 8 height 8
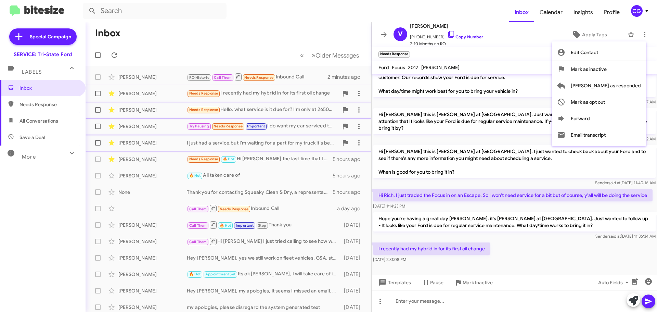
click at [635, 12] on div at bounding box center [328, 156] width 657 height 312
click at [636, 12] on div "CG" at bounding box center [637, 11] width 12 height 12
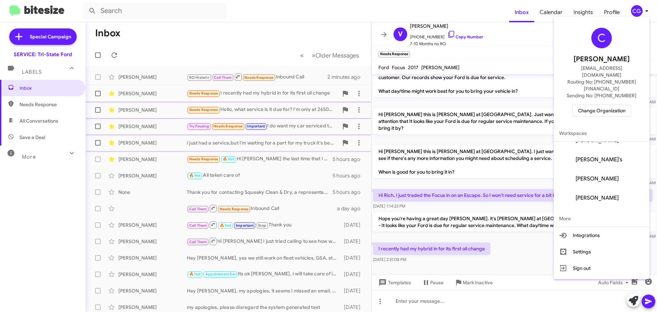
scroll to position [66, 0]
click at [609, 105] on span "Change Organization" at bounding box center [602, 111] width 48 height 12
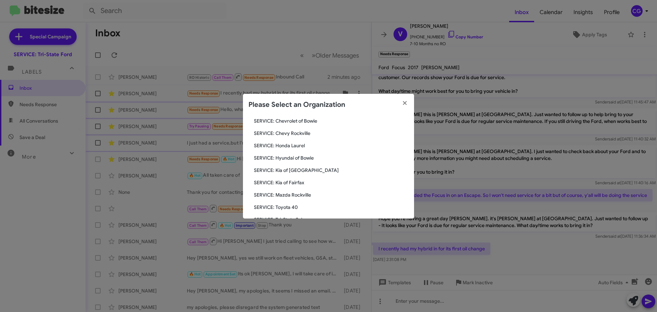
scroll to position [126, 0]
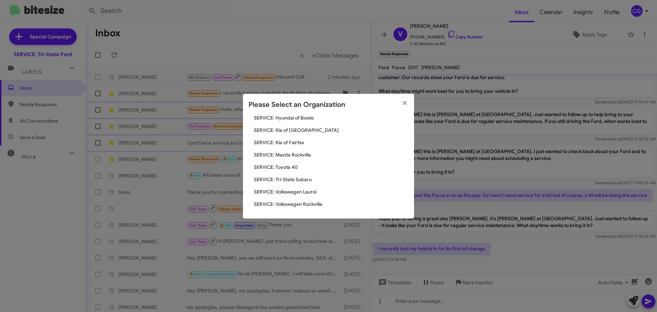
click at [300, 191] on span "SERVICE: Volkswagen Laurel" at bounding box center [331, 191] width 155 height 7
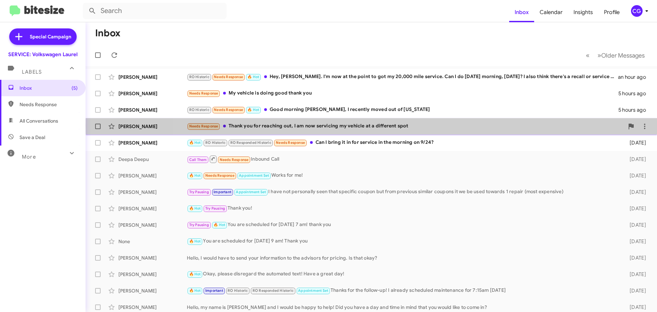
click at [402, 126] on div "Needs Response Thank you for reaching out, I am now servicing my vehicle at a d…" at bounding box center [406, 126] width 438 height 8
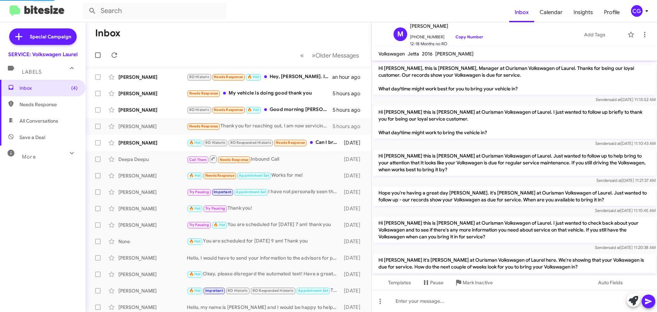
scroll to position [184, 0]
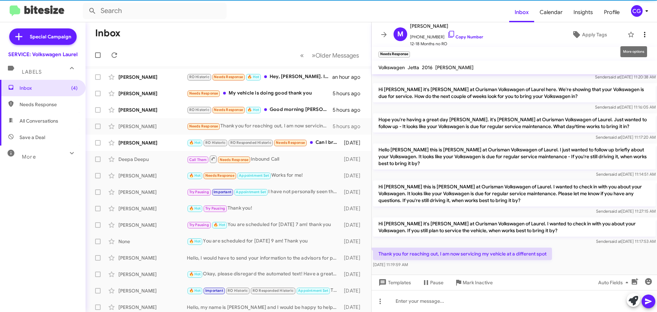
click at [641, 31] on icon at bounding box center [645, 34] width 8 height 8
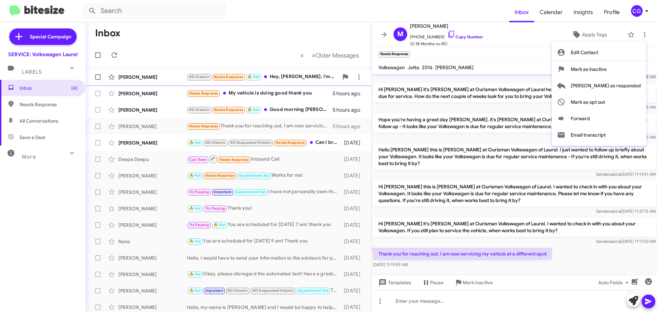
click at [607, 70] on span "Mark as inactive" at bounding box center [589, 69] width 36 height 16
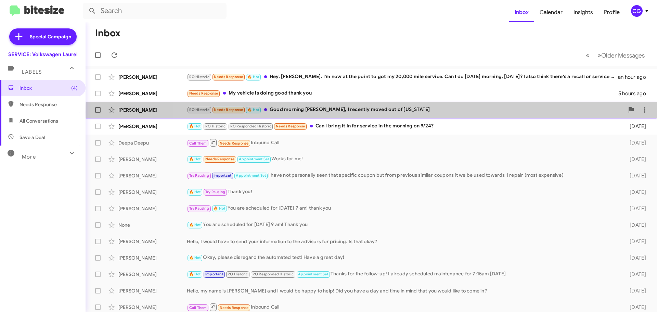
click at [415, 112] on div "RO Historic Needs Response 🔥 Hot Good morning [PERSON_NAME], I recently moved o…" at bounding box center [406, 110] width 438 height 8
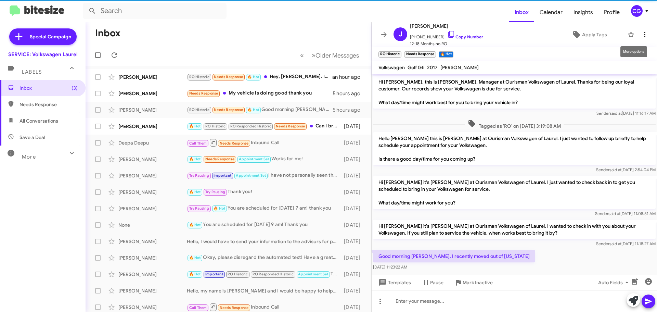
click at [641, 34] on icon at bounding box center [645, 34] width 8 height 8
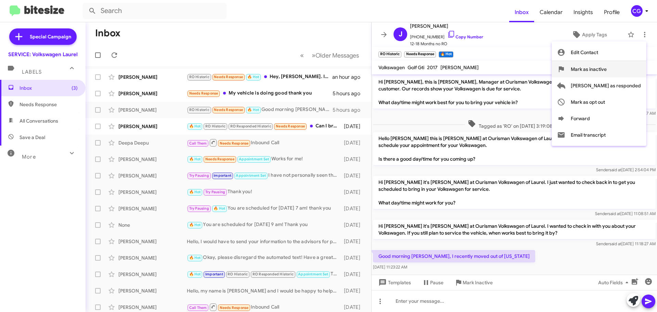
click at [607, 72] on span "Mark as inactive" at bounding box center [589, 69] width 36 height 16
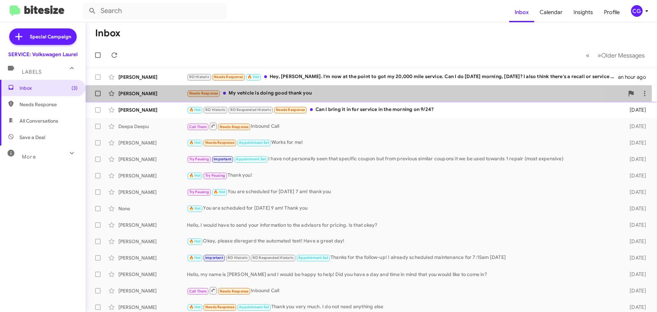
drag, startPoint x: 324, startPoint y: 93, endPoint x: 337, endPoint y: 93, distance: 12.3
click at [325, 93] on div "Needs Response My vehicle is doing good thank you" at bounding box center [406, 93] width 438 height 8
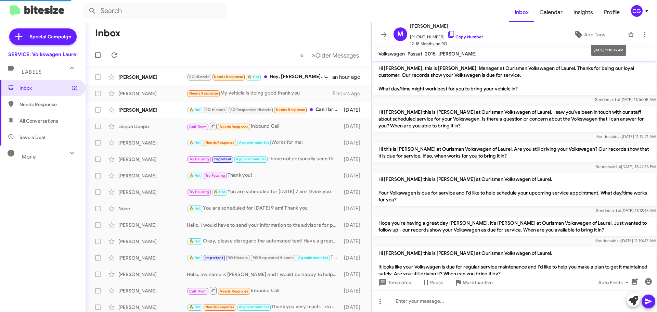
scroll to position [177, 0]
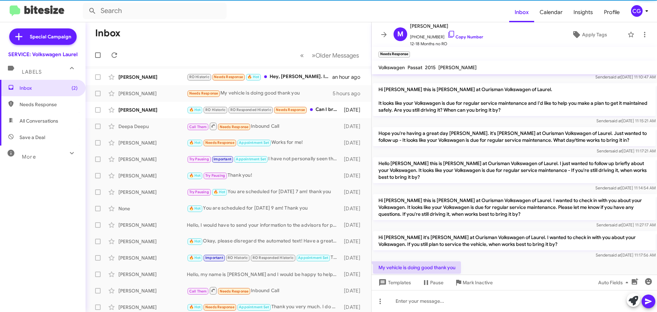
click at [647, 37] on mat-toolbar "[PERSON_NAME] [PHONE_NUMBER] Copy Number 12-18 Months no RO Apply Tags" at bounding box center [515, 34] width 286 height 25
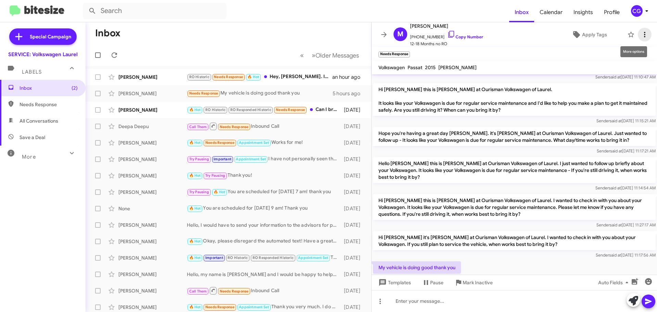
click at [641, 37] on icon at bounding box center [645, 34] width 8 height 8
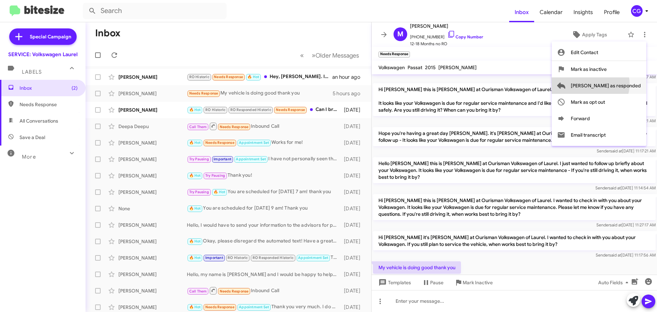
click at [618, 84] on span "[PERSON_NAME] as responded" at bounding box center [606, 85] width 70 height 16
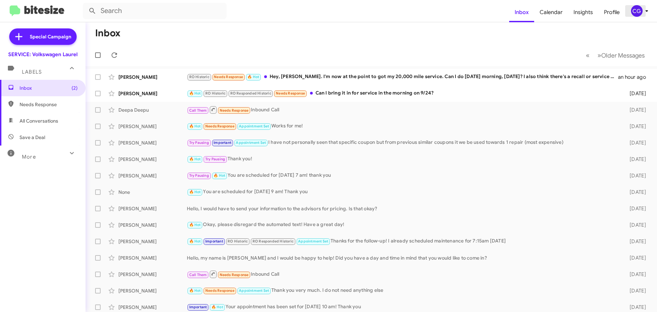
click at [645, 11] on icon at bounding box center [647, 11] width 8 height 8
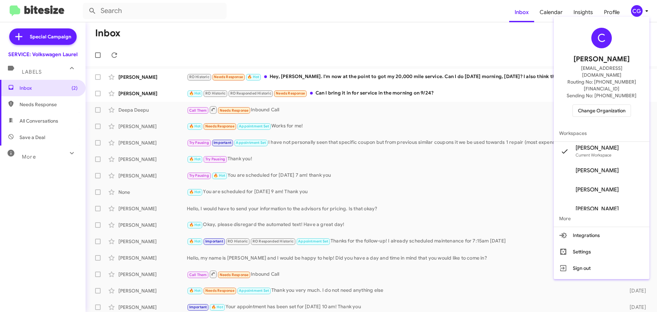
click at [606, 105] on span "Change Organization" at bounding box center [602, 111] width 48 height 12
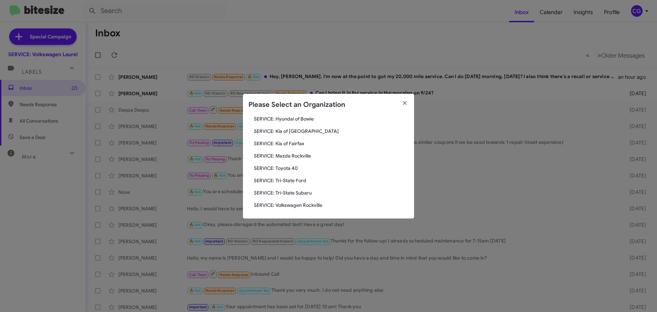
scroll to position [126, 0]
click at [315, 204] on span "SERVICE: Volkswagen Rockville" at bounding box center [331, 204] width 155 height 7
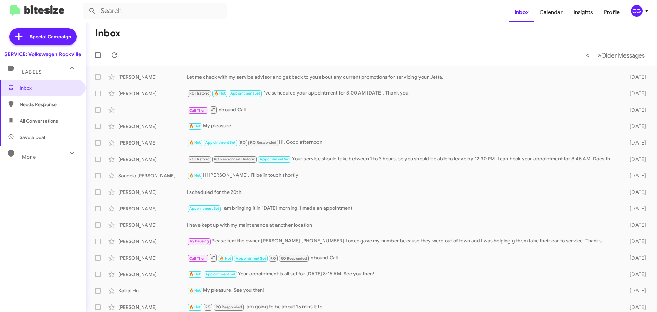
click at [644, 13] on icon at bounding box center [647, 11] width 8 height 8
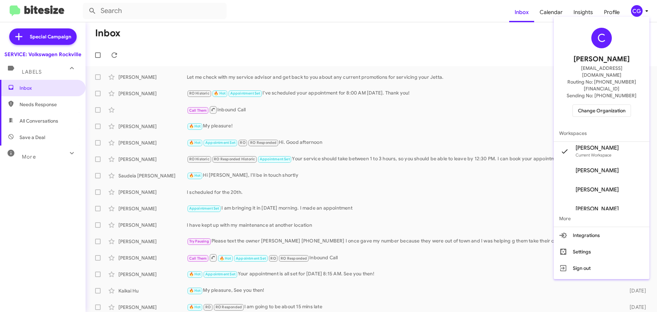
click at [622, 105] on span "Change Organization" at bounding box center [602, 111] width 48 height 12
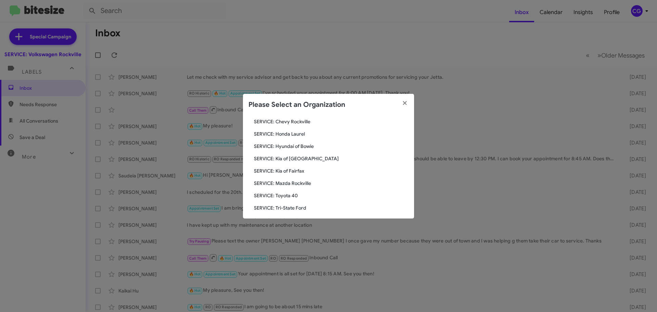
scroll to position [126, 0]
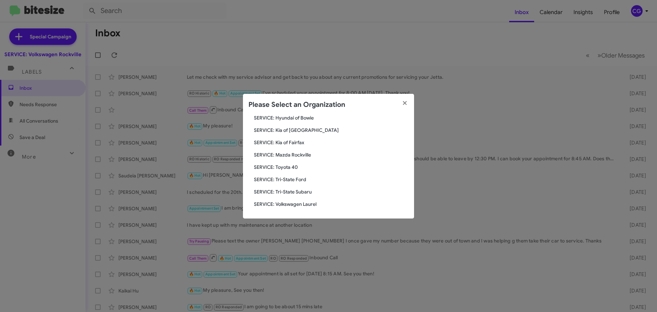
drag, startPoint x: 298, startPoint y: 153, endPoint x: 302, endPoint y: 151, distance: 4.7
click at [299, 152] on span "SERVICE: Mazda Rockville" at bounding box center [331, 154] width 155 height 7
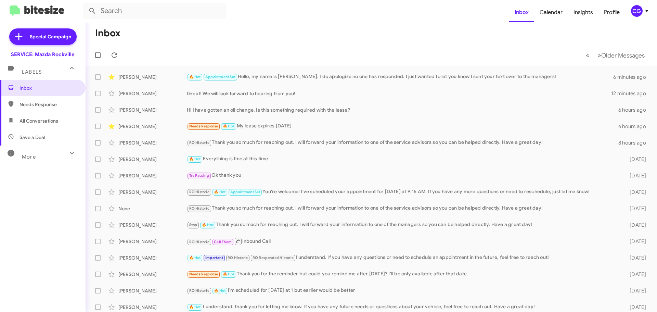
drag, startPoint x: 644, startPoint y: 0, endPoint x: 541, endPoint y: 46, distance: 111.9
click at [541, 46] on mat-toolbar-row "« Previous » Next Older Messages" at bounding box center [372, 55] width 572 height 22
click at [644, 11] on icon at bounding box center [647, 11] width 8 height 8
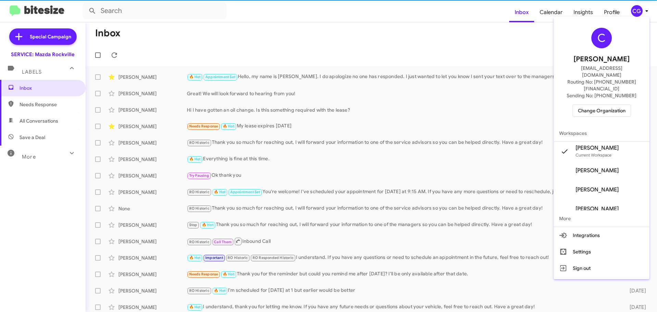
click at [601, 105] on span "Change Organization" at bounding box center [602, 111] width 48 height 12
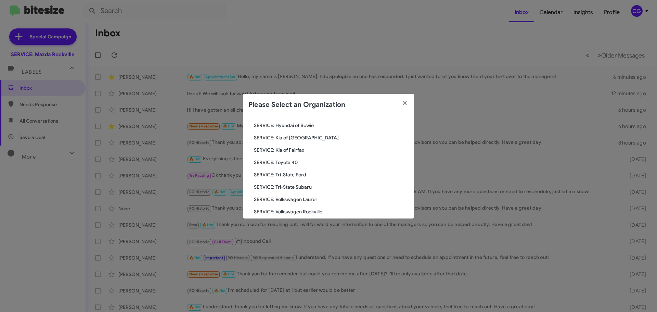
scroll to position [126, 0]
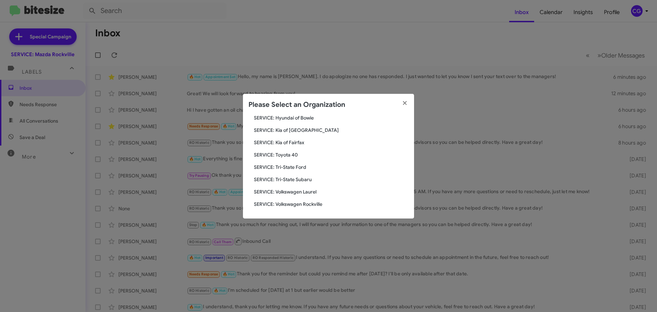
click at [305, 179] on span "SERVICE: Tri-State Subaru" at bounding box center [331, 179] width 155 height 7
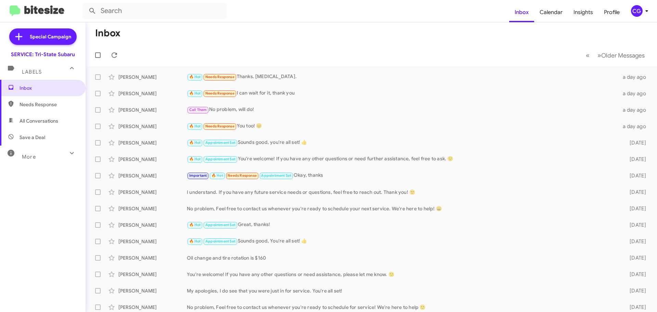
click at [643, 12] on icon at bounding box center [647, 11] width 8 height 8
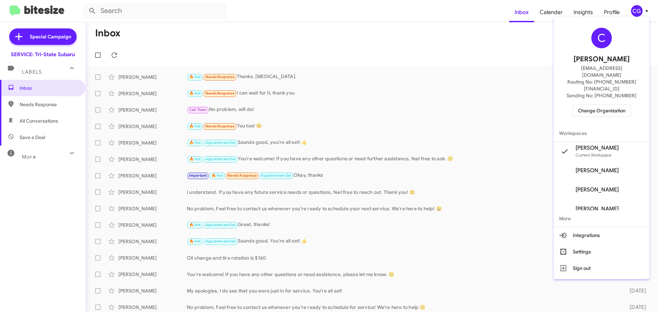
click at [603, 105] on span "Change Organization" at bounding box center [602, 111] width 48 height 12
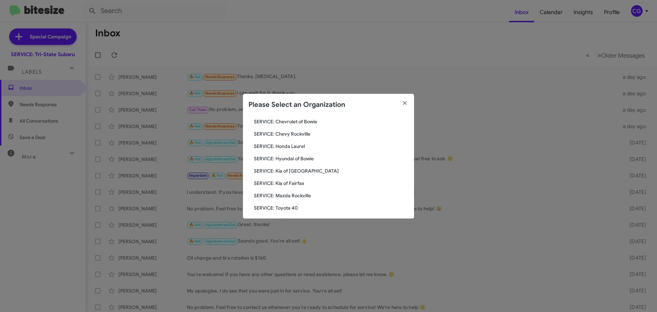
scroll to position [126, 0]
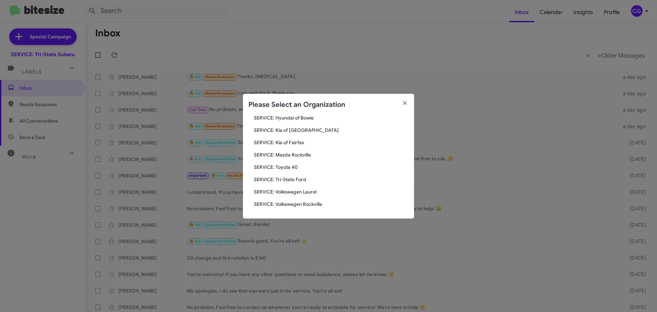
click at [294, 179] on span "SERVICE: Tri-State Ford" at bounding box center [331, 179] width 155 height 7
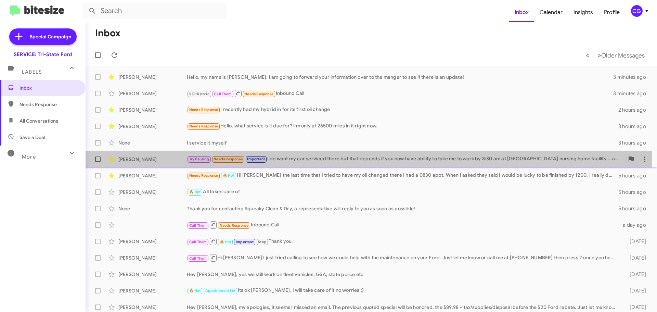
click at [289, 158] on div "Try Pausing Needs Response Important I do want my car serviced there but that d…" at bounding box center [406, 159] width 438 height 8
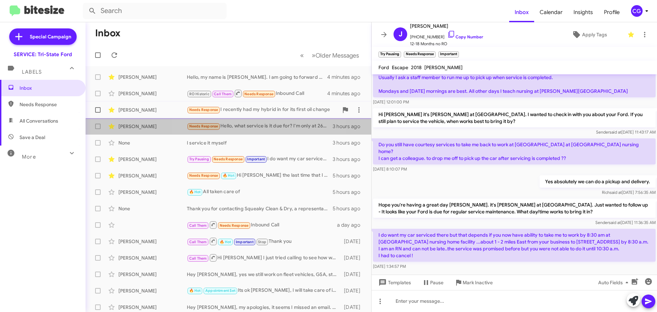
drag, startPoint x: 248, startPoint y: 119, endPoint x: 251, endPoint y: 116, distance: 4.6
click at [249, 119] on span "[PERSON_NAME] Needs Response Hello, what service is it due for? I'm only at 265…" at bounding box center [229, 126] width 286 height 16
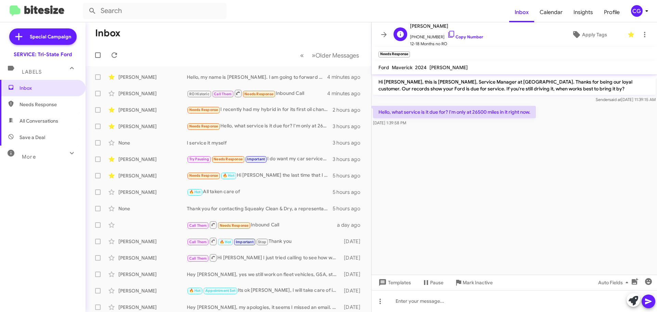
click at [425, 34] on span "[PHONE_NUMBER] Copy Number" at bounding box center [446, 35] width 73 height 10
copy span "14432508017"
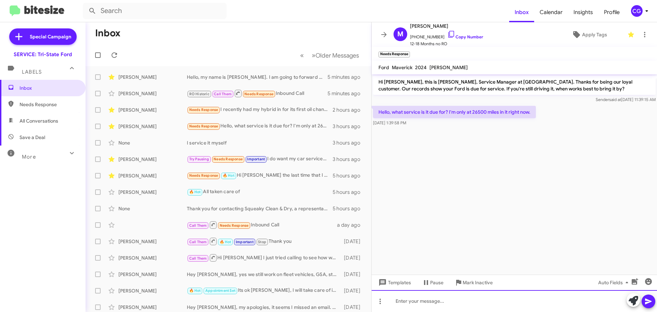
click at [489, 310] on div at bounding box center [515, 301] width 286 height 22
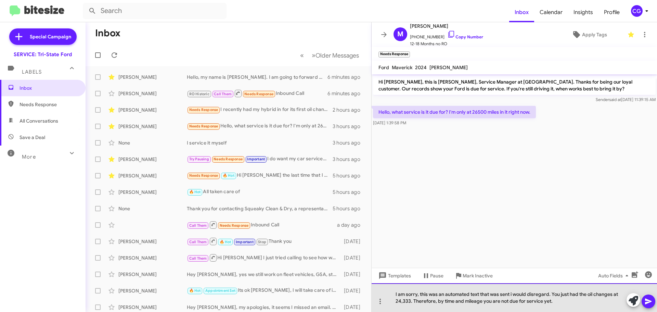
click at [514, 295] on div "I am sorry, this was an automated text that was sent i would disregard. You jus…" at bounding box center [515, 297] width 286 height 29
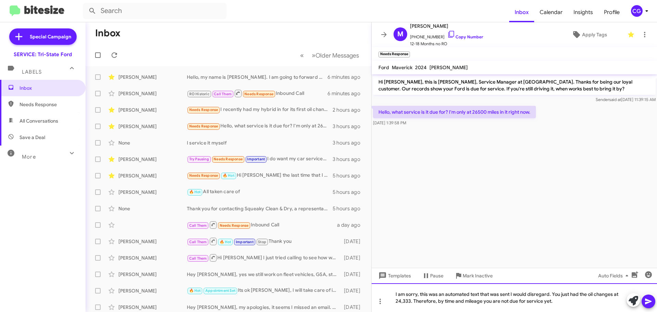
click at [614, 296] on div "I am sorry, this was an automated text that was sent I would disregard. You jus…" at bounding box center [515, 297] width 286 height 29
click at [655, 305] on div at bounding box center [641, 300] width 29 height 15
click at [649, 303] on icon at bounding box center [649, 301] width 8 height 8
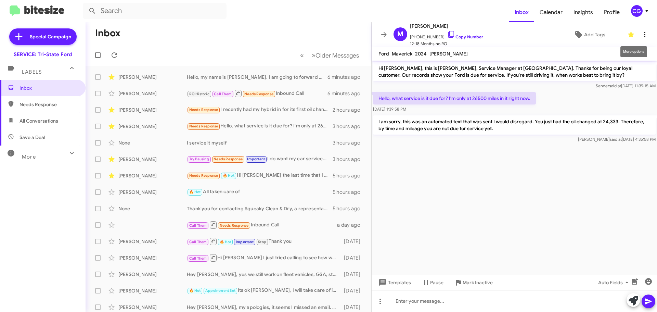
click at [640, 29] on button at bounding box center [645, 35] width 14 height 14
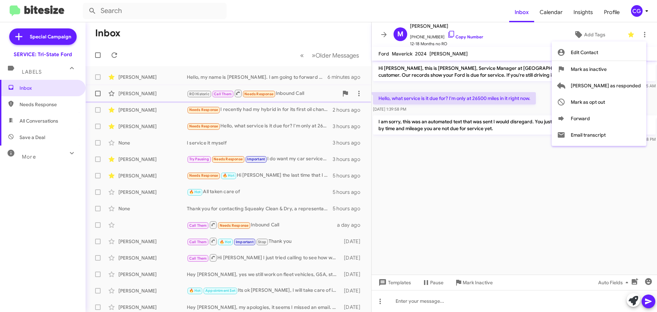
click at [631, 88] on span "[PERSON_NAME] as responded" at bounding box center [606, 85] width 70 height 16
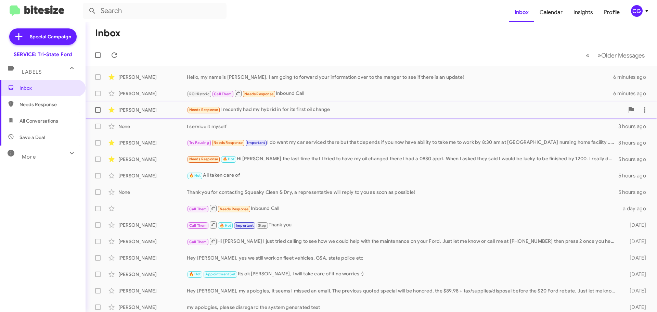
click at [299, 112] on div "Needs Response I recently had my hybrid in for its first oil change" at bounding box center [406, 110] width 438 height 8
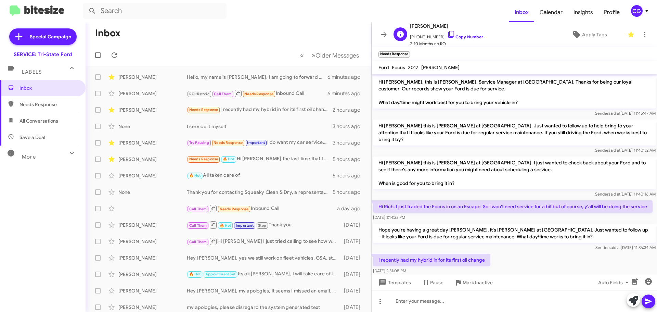
click at [429, 36] on span "[PHONE_NUMBER] Copy Number" at bounding box center [446, 35] width 73 height 10
copy span "14439077593"
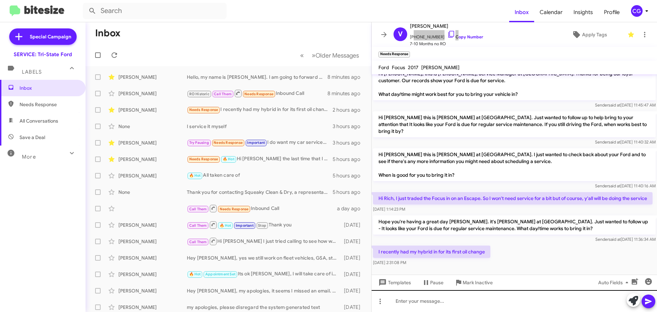
scroll to position [11, 0]
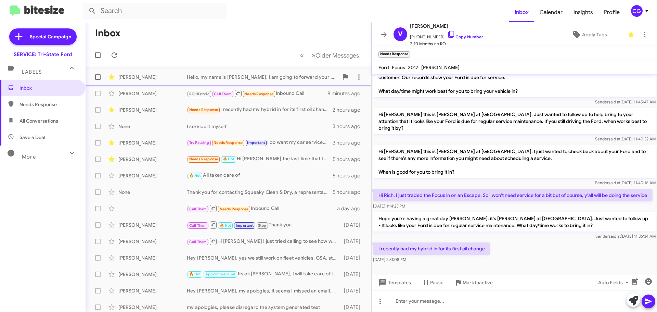
click at [206, 76] on div "Hello, my name is [PERSON_NAME]. I am going to forward your information over to…" at bounding box center [263, 77] width 152 height 7
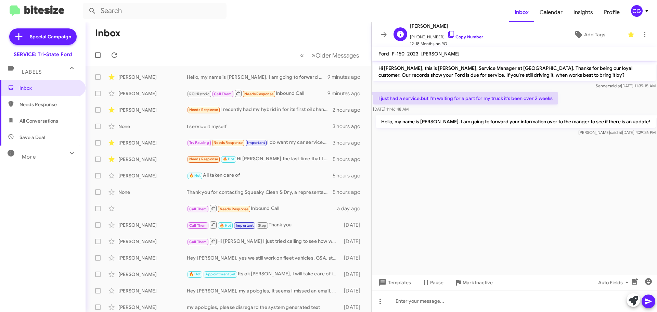
click at [416, 35] on span "[PHONE_NUMBER] Copy Number" at bounding box center [446, 35] width 73 height 10
click at [415, 35] on span "[PHONE_NUMBER] Copy Number" at bounding box center [446, 35] width 73 height 10
copy span "13028246285"
